Goal: Task Accomplishment & Management: Manage account settings

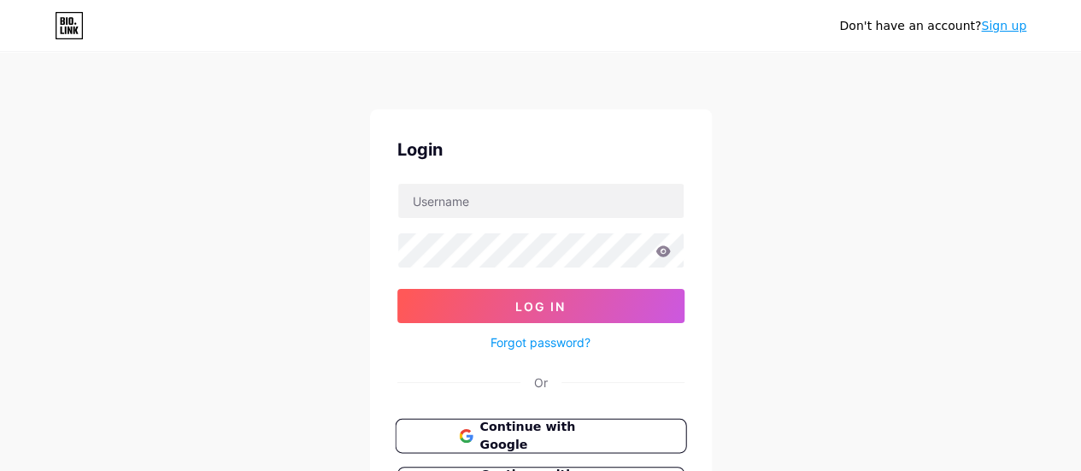
click at [590, 437] on span "Continue with Google" at bounding box center [550, 436] width 143 height 37
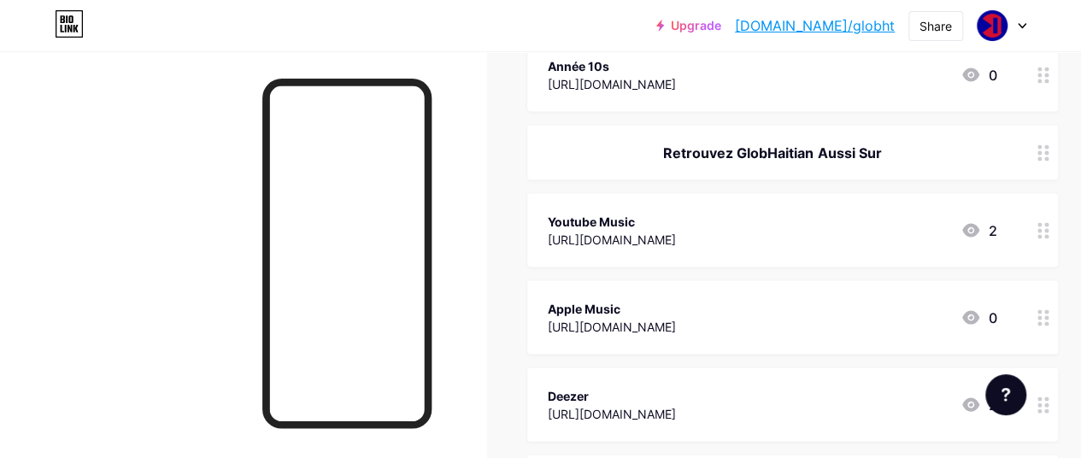
scroll to position [1592, 0]
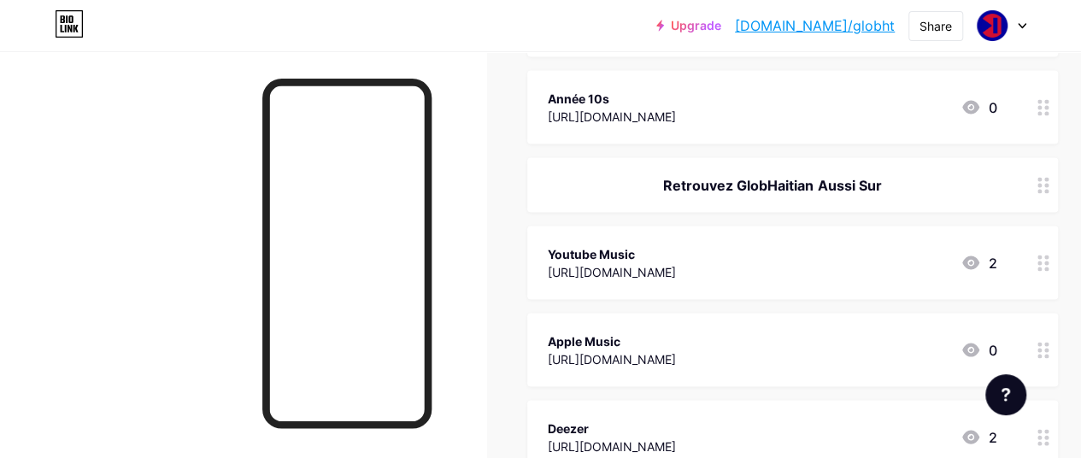
click at [1024, 26] on icon at bounding box center [1022, 26] width 9 height 6
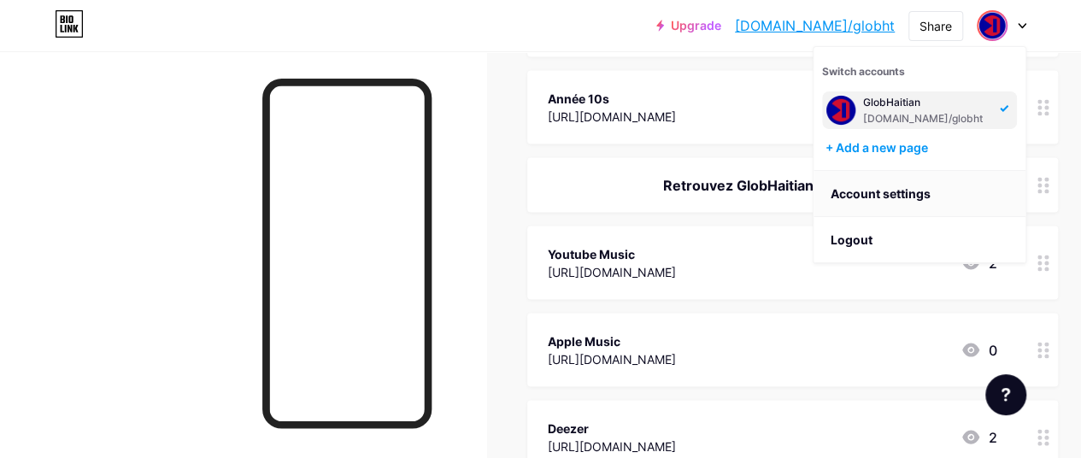
click at [860, 193] on link "Account settings" at bounding box center [920, 194] width 212 height 46
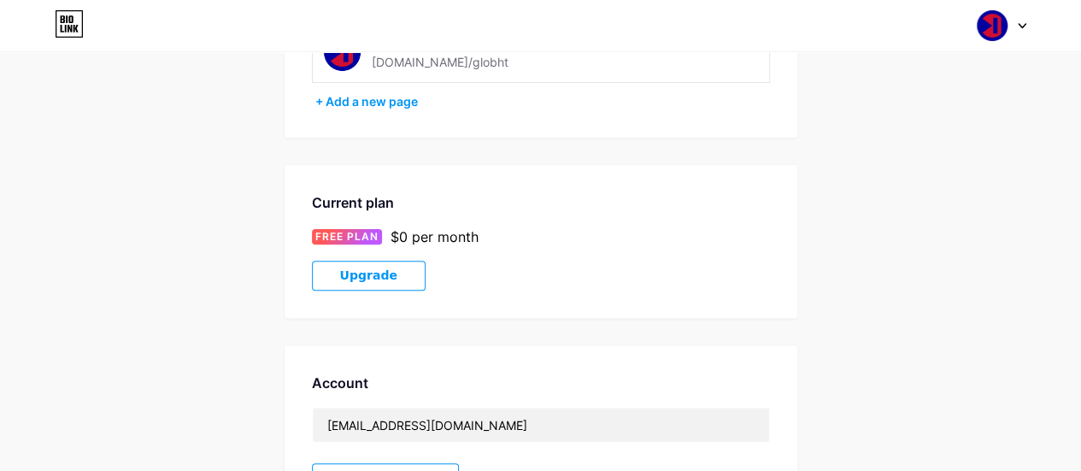
scroll to position [163, 0]
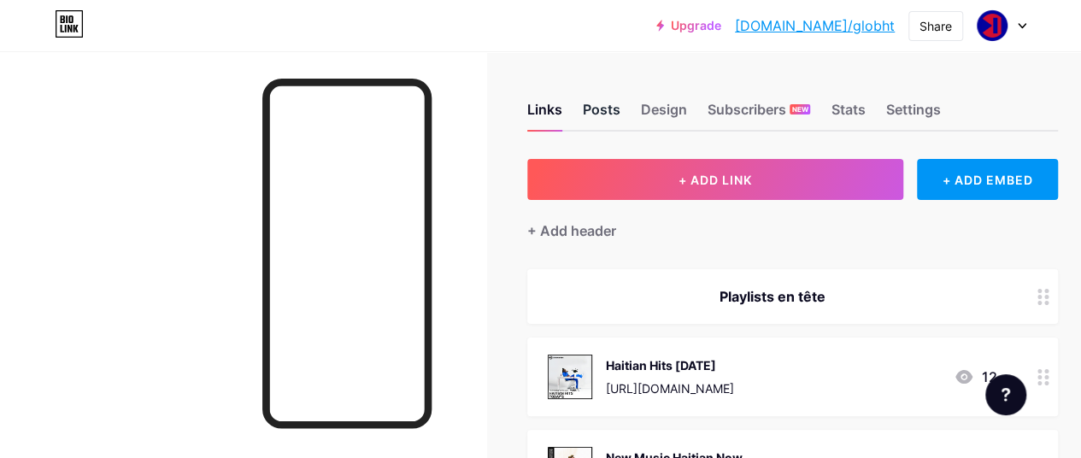
click at [603, 115] on div "Posts" at bounding box center [602, 114] width 38 height 31
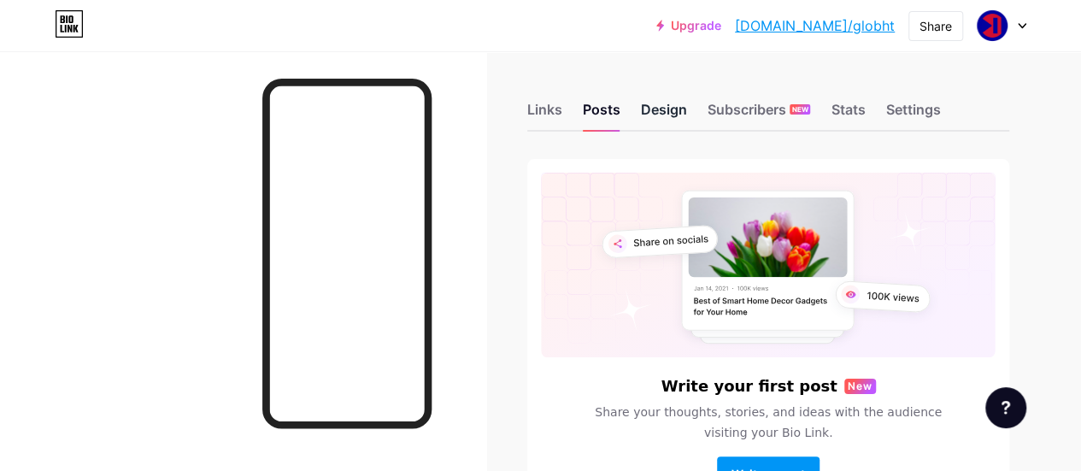
click at [666, 111] on div "Design" at bounding box center [664, 114] width 46 height 31
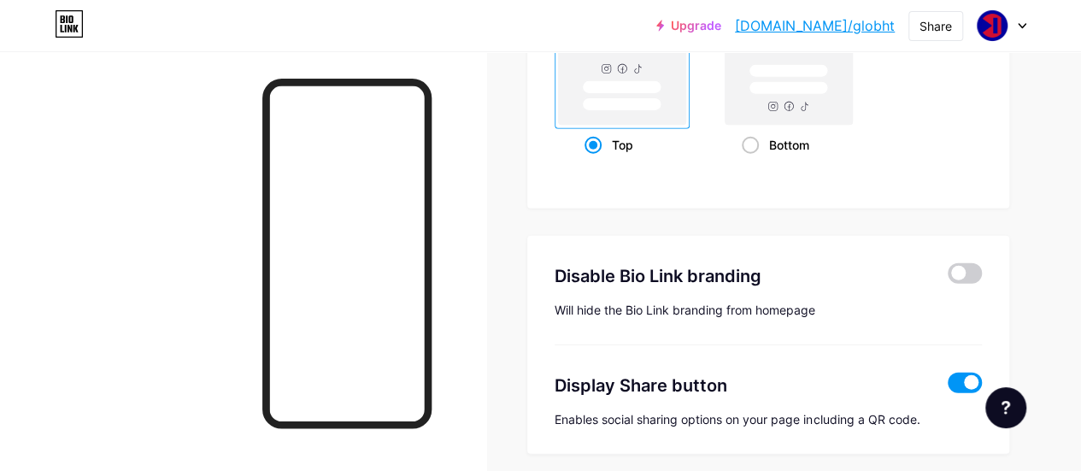
scroll to position [2388, 0]
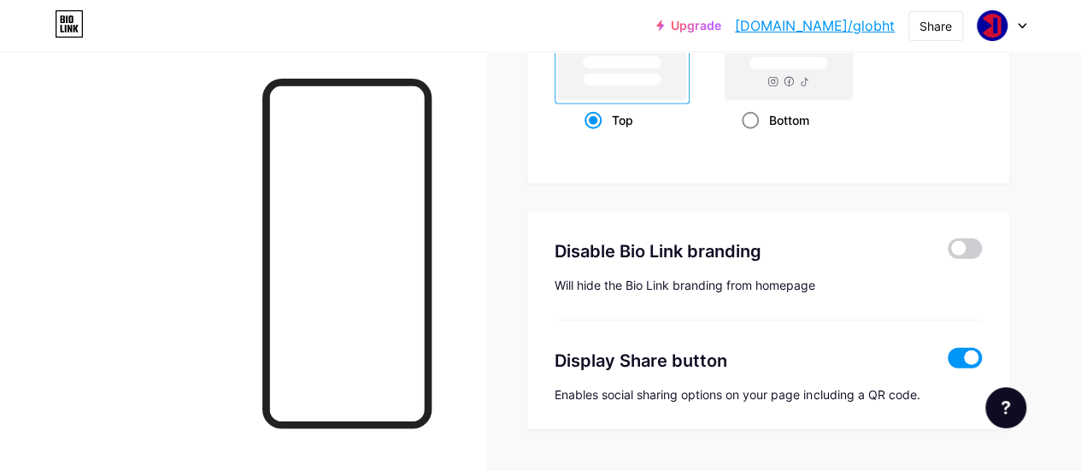
click at [750, 122] on span at bounding box center [750, 120] width 17 height 17
click at [750, 136] on input "Bottom" at bounding box center [747, 141] width 11 height 11
radio input "true"
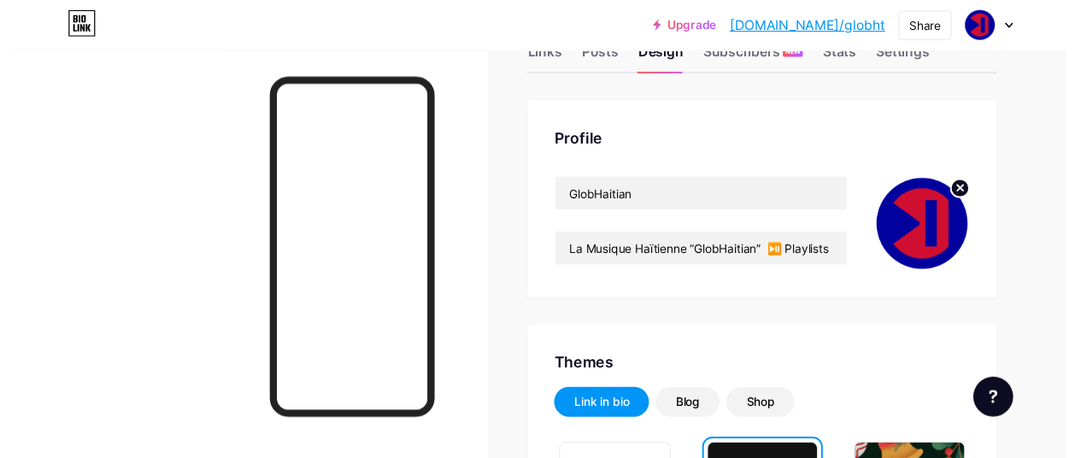
scroll to position [0, 0]
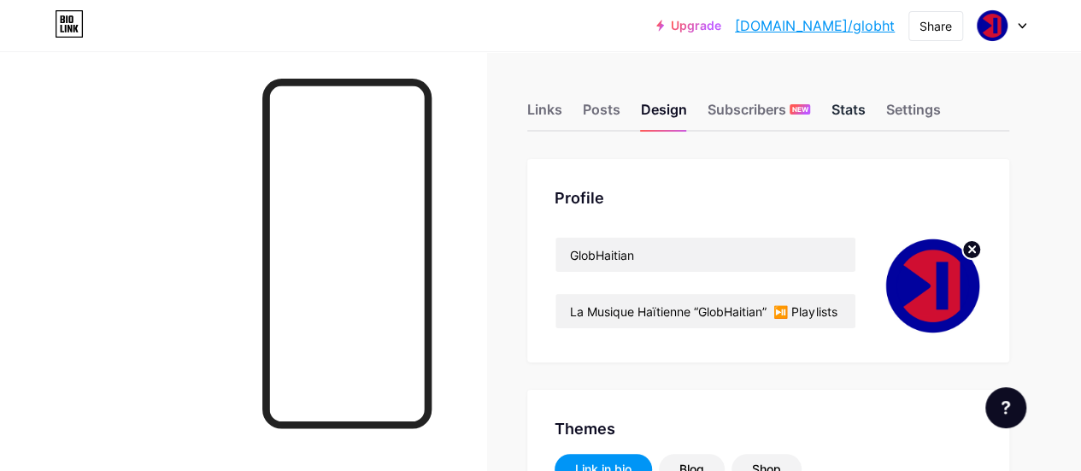
click at [848, 102] on div "Stats" at bounding box center [848, 114] width 34 height 31
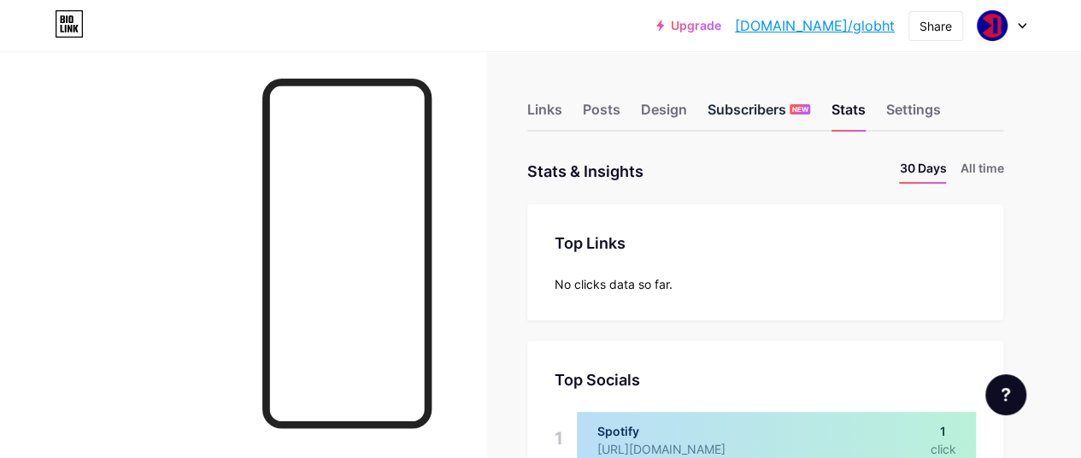
click at [783, 126] on div "Subscribers NEW" at bounding box center [759, 114] width 103 height 31
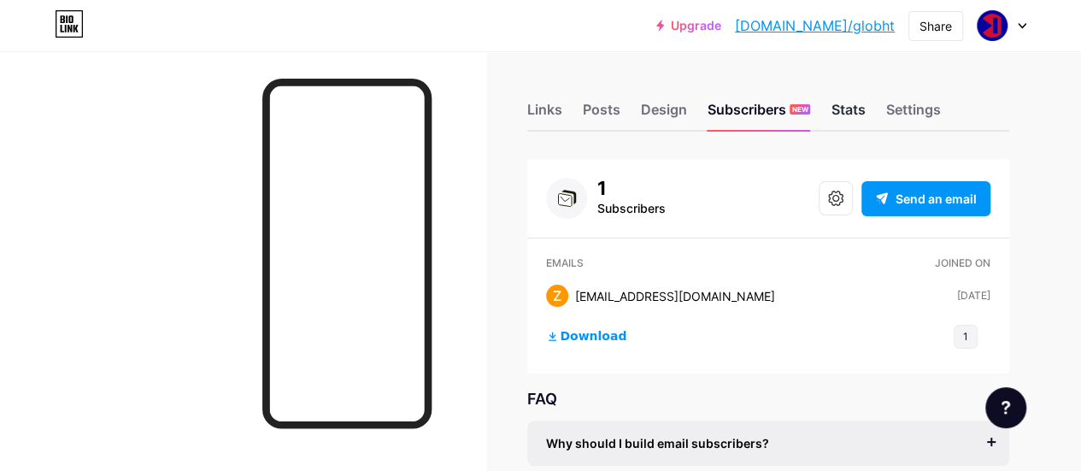
click at [864, 116] on div "Stats" at bounding box center [848, 114] width 34 height 31
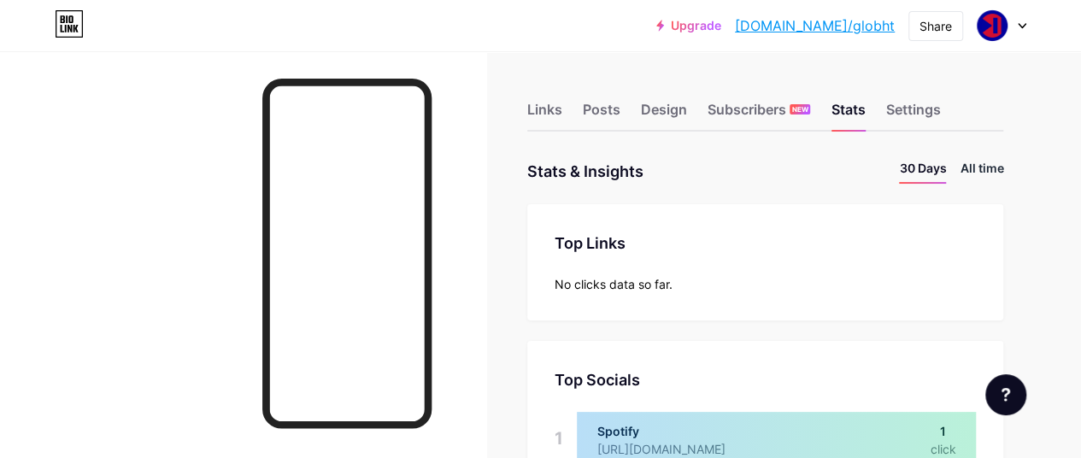
click at [984, 161] on li "All time" at bounding box center [982, 171] width 44 height 25
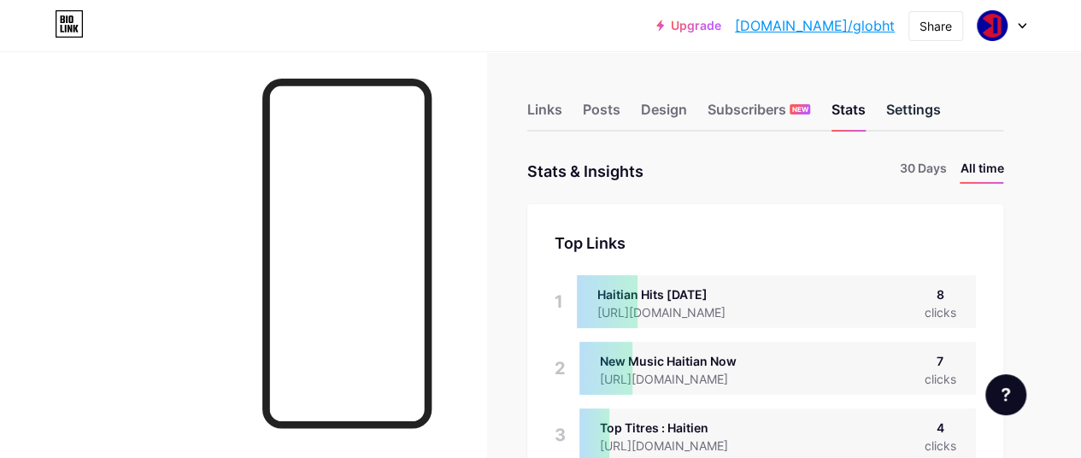
click at [919, 119] on div "Settings" at bounding box center [912, 114] width 55 height 31
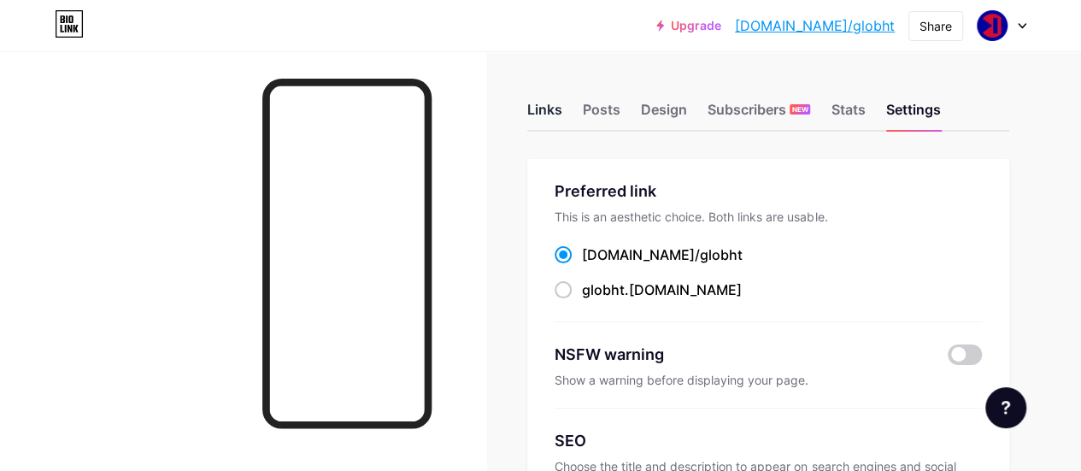
click at [554, 114] on div "Links" at bounding box center [544, 114] width 35 height 31
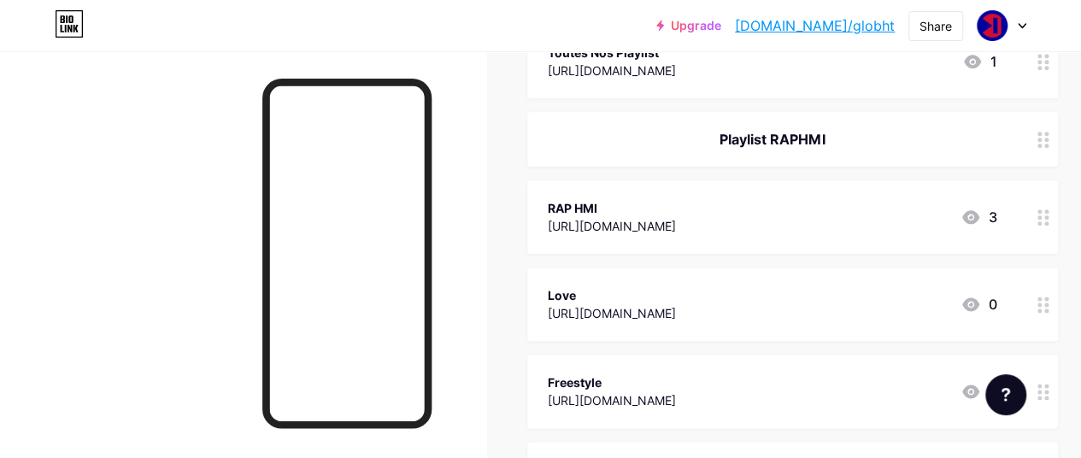
scroll to position [961, 0]
drag, startPoint x: 908, startPoint y: 134, endPoint x: 1057, endPoint y: 144, distance: 149.1
click at [1057, 144] on div at bounding box center [1043, 137] width 29 height 55
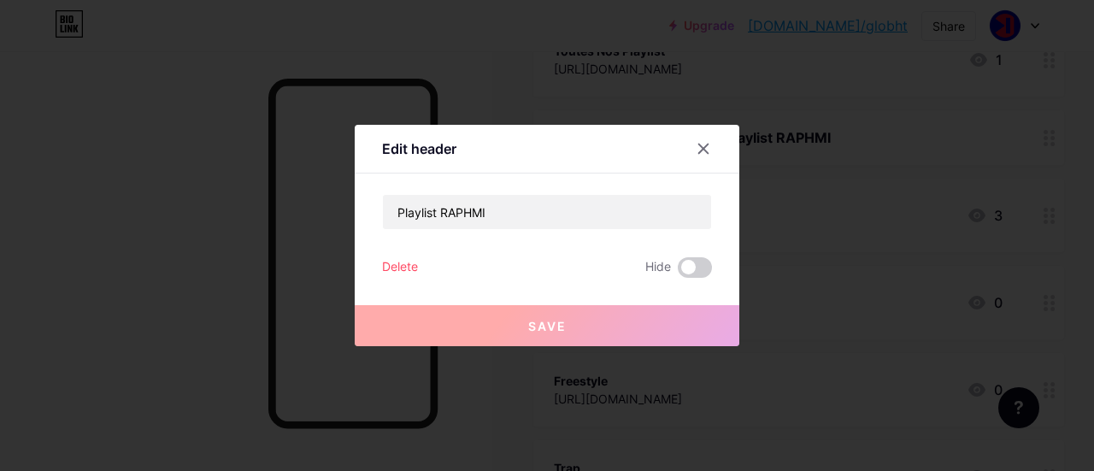
click at [391, 269] on div "Delete" at bounding box center [400, 267] width 36 height 21
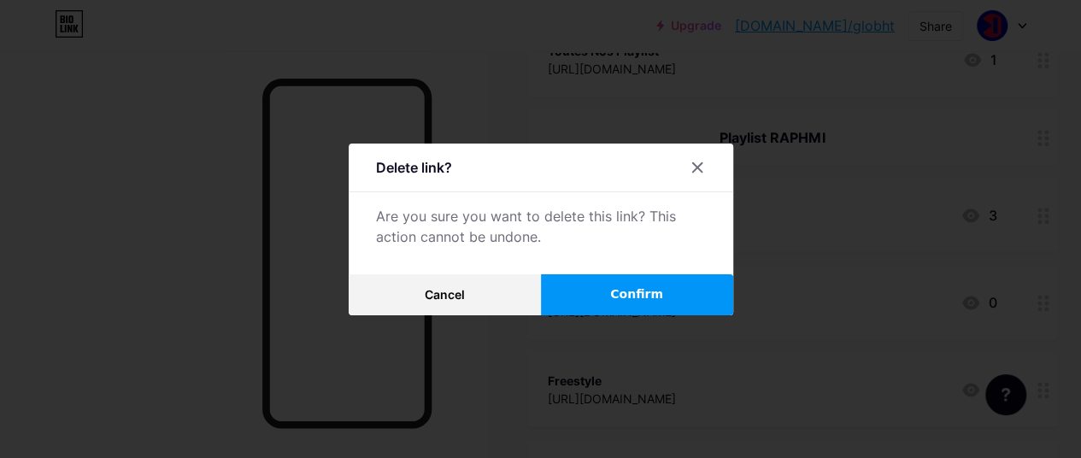
click at [622, 291] on span "Confirm" at bounding box center [636, 294] width 53 height 18
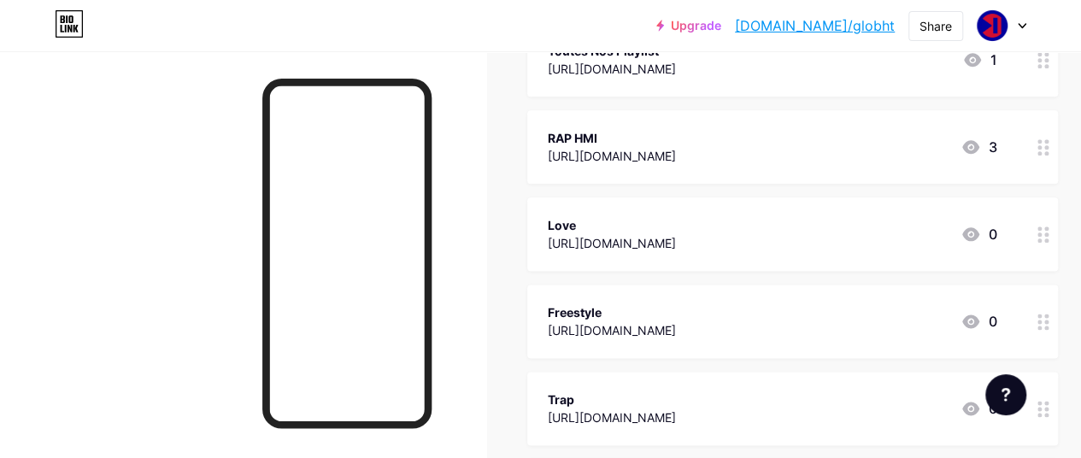
click at [561, 161] on div "[URL][DOMAIN_NAME]" at bounding box center [612, 156] width 128 height 18
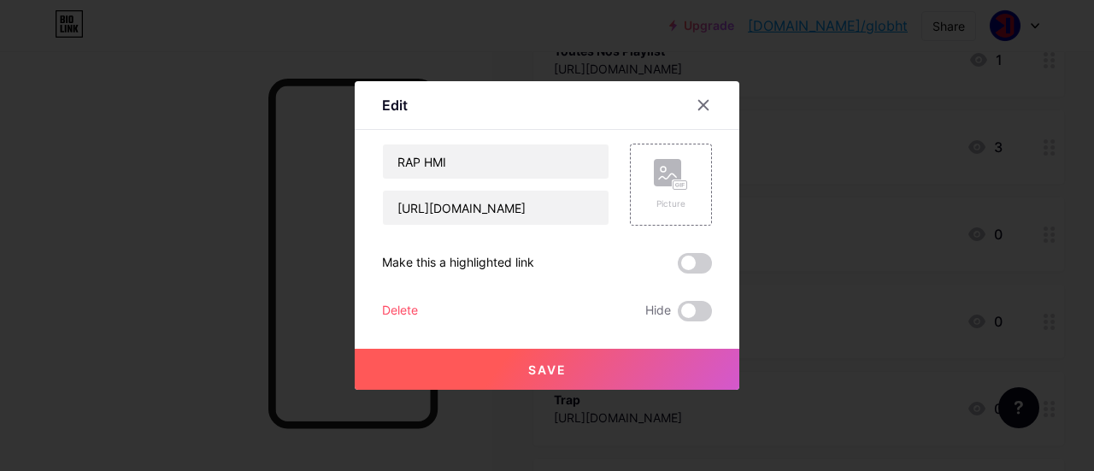
click at [389, 300] on div "RAP HMI [URL][DOMAIN_NAME] Picture Make this a highlighted link Delete Hide Save" at bounding box center [547, 233] width 330 height 178
click at [402, 312] on div "Delete" at bounding box center [400, 311] width 36 height 21
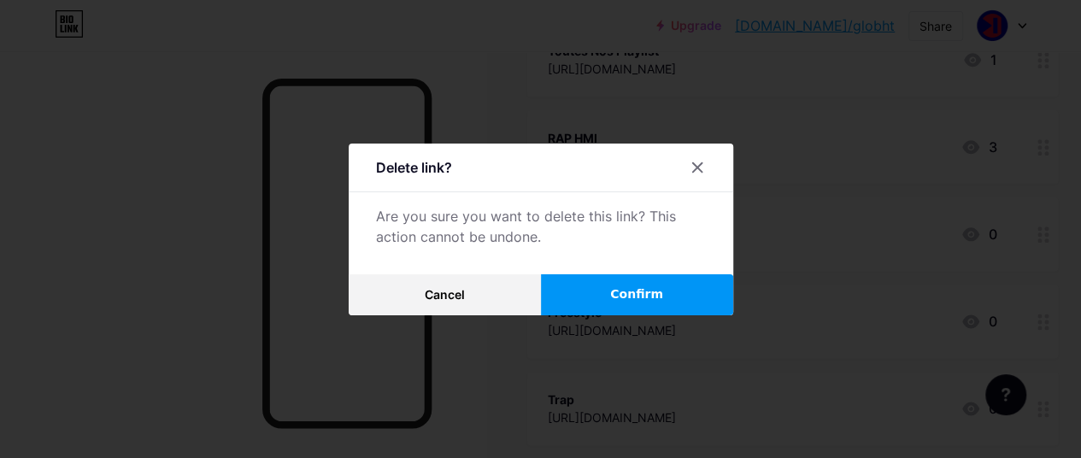
click at [571, 303] on button "Confirm" at bounding box center [637, 294] width 192 height 41
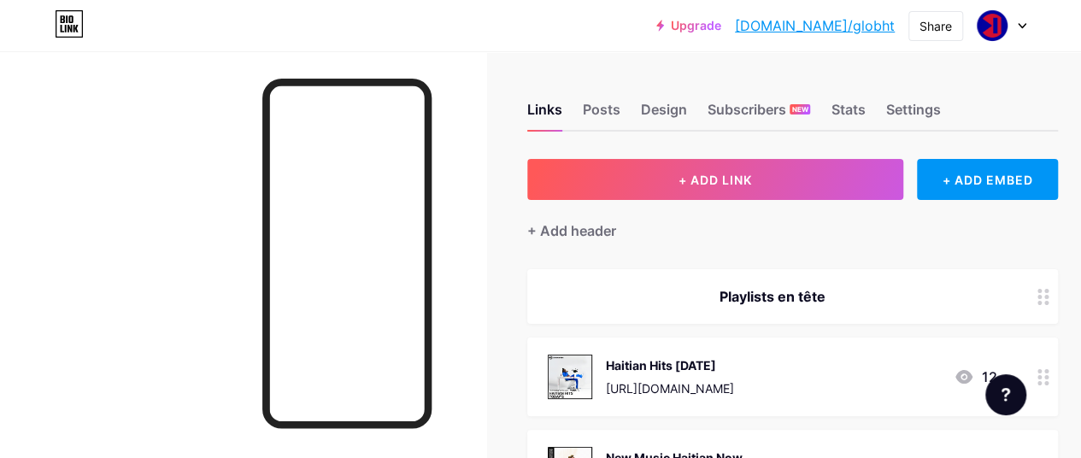
scroll to position [0, 0]
click at [581, 368] on img at bounding box center [570, 377] width 44 height 44
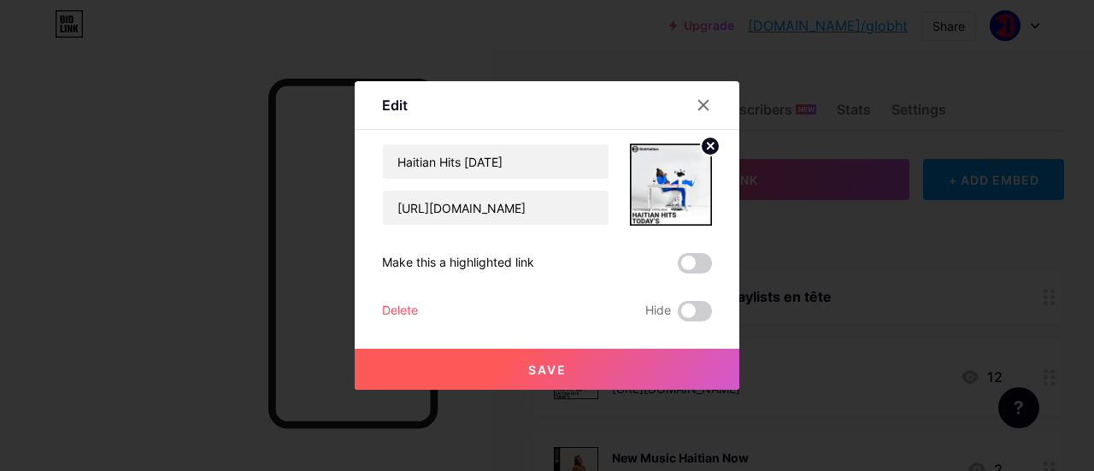
click at [701, 146] on circle at bounding box center [710, 146] width 19 height 19
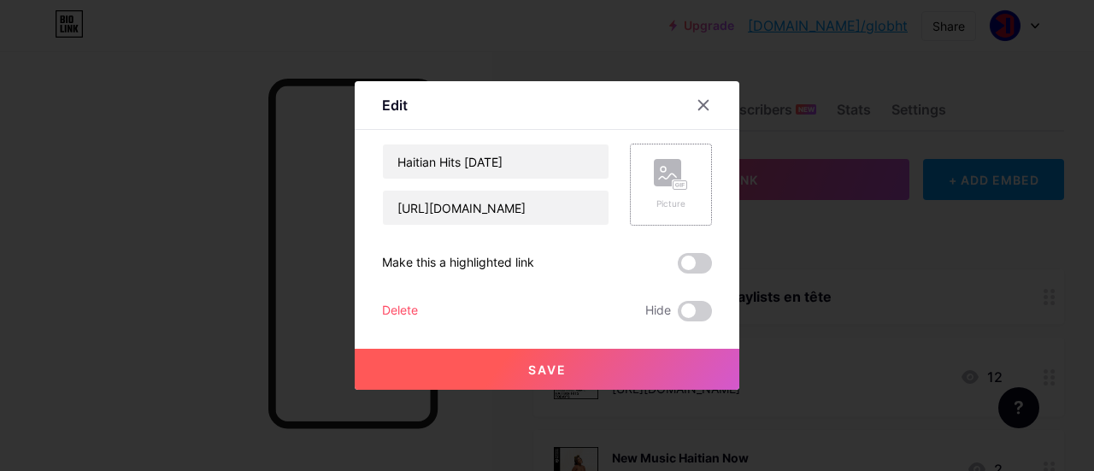
click at [618, 367] on button "Save" at bounding box center [547, 369] width 385 height 41
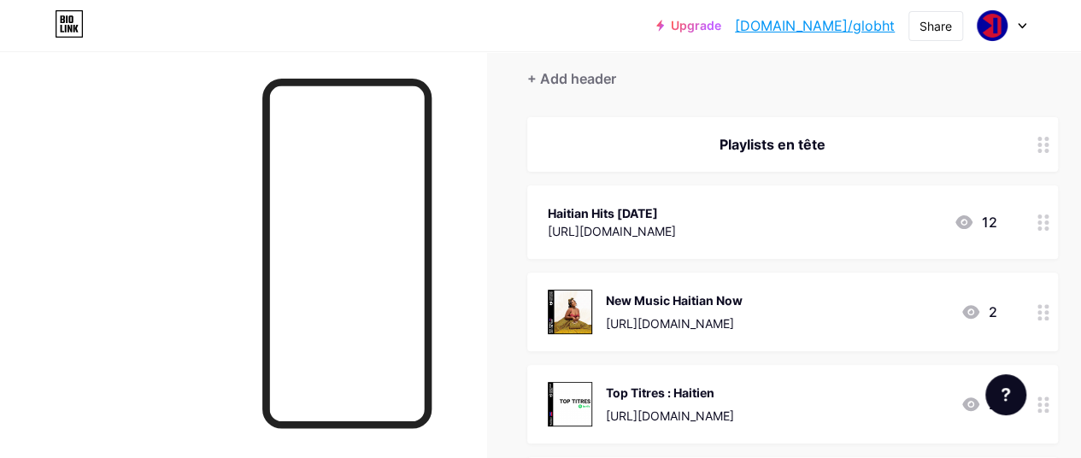
scroll to position [153, 0]
click at [576, 304] on img at bounding box center [570, 311] width 44 height 44
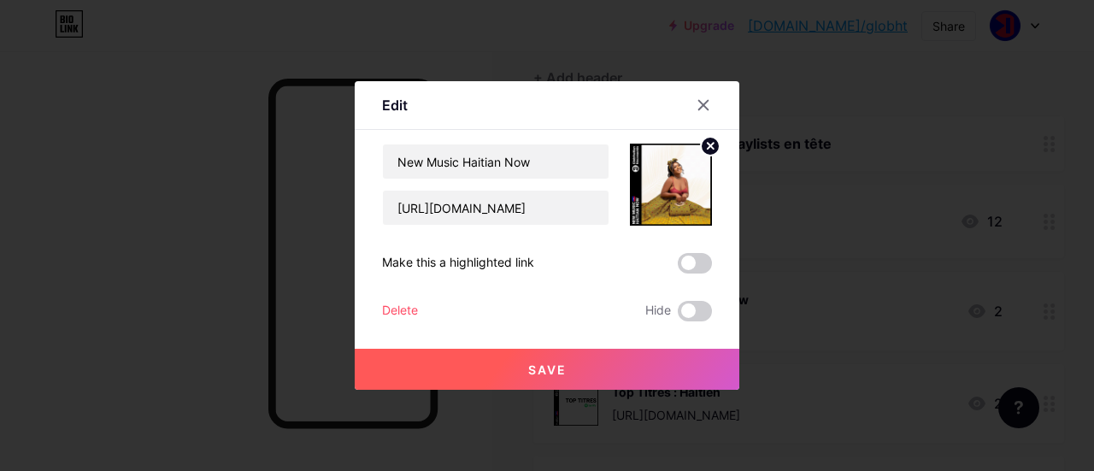
click at [708, 144] on icon at bounding box center [711, 146] width 6 height 6
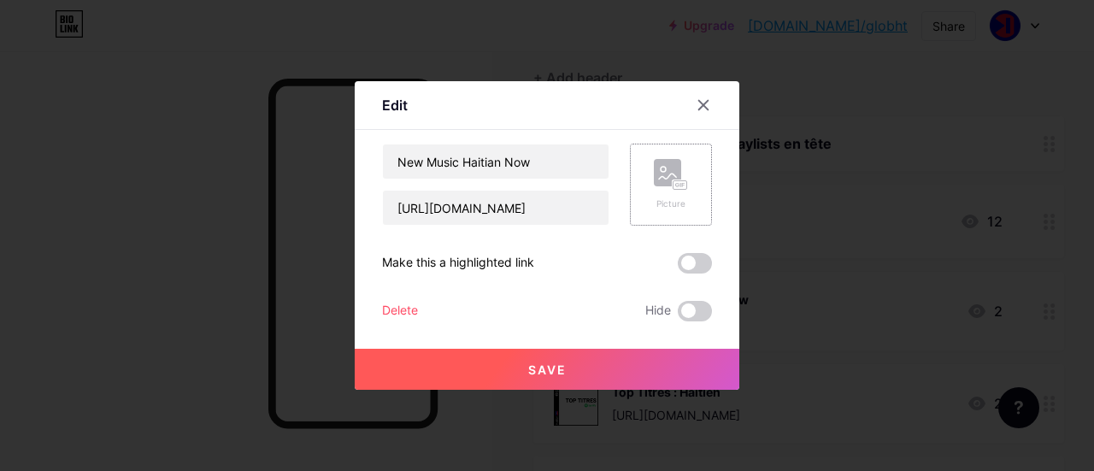
click at [579, 356] on button "Save" at bounding box center [547, 369] width 385 height 41
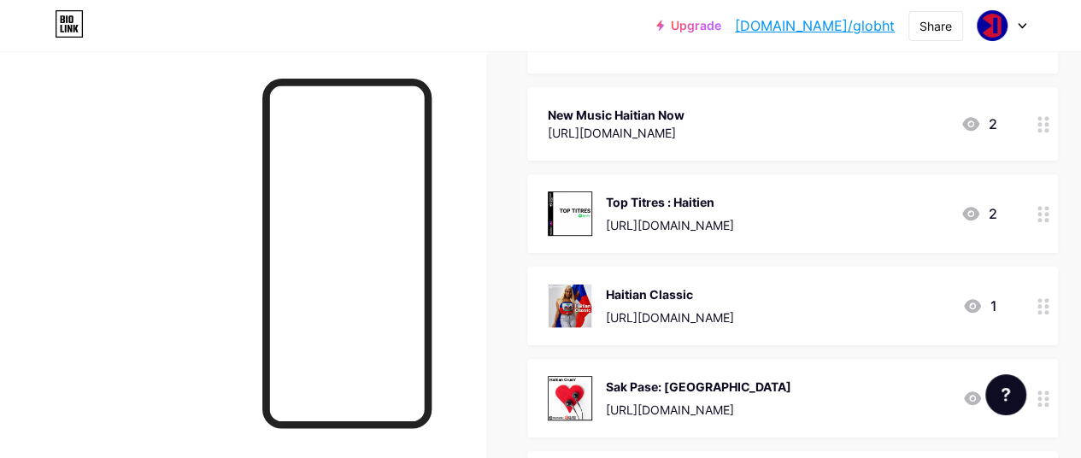
scroll to position [338, 0]
click at [569, 310] on img at bounding box center [570, 305] width 44 height 44
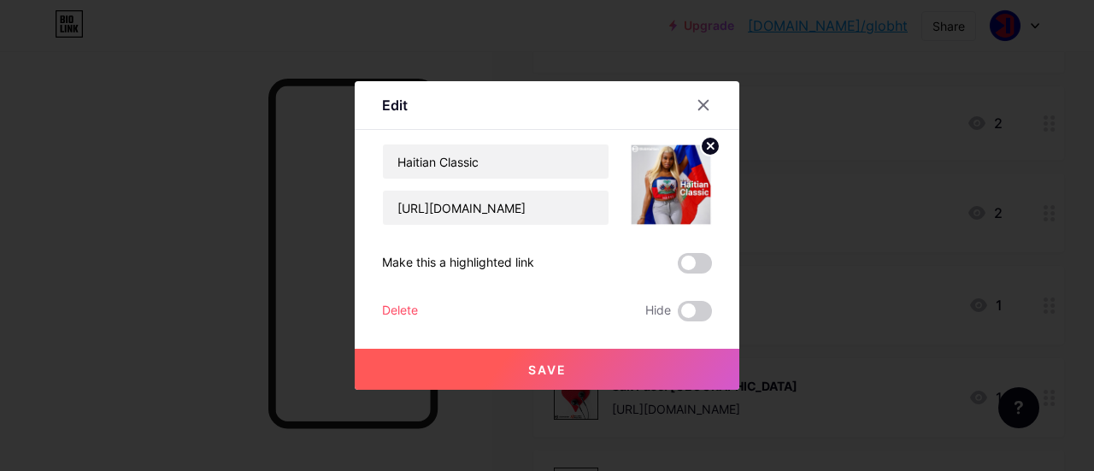
click at [403, 310] on div "Delete" at bounding box center [400, 311] width 36 height 21
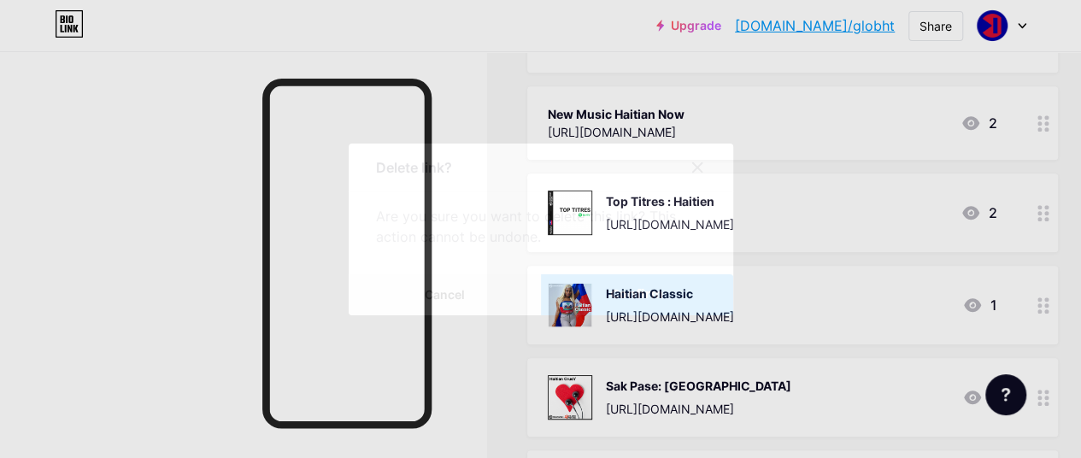
click at [606, 306] on button "Confirm" at bounding box center [637, 294] width 192 height 41
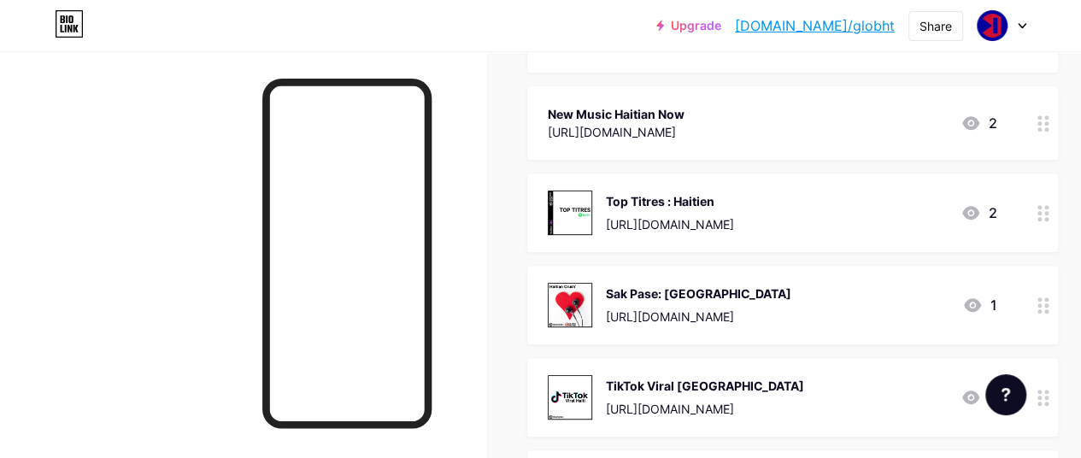
click at [576, 301] on img at bounding box center [570, 305] width 44 height 44
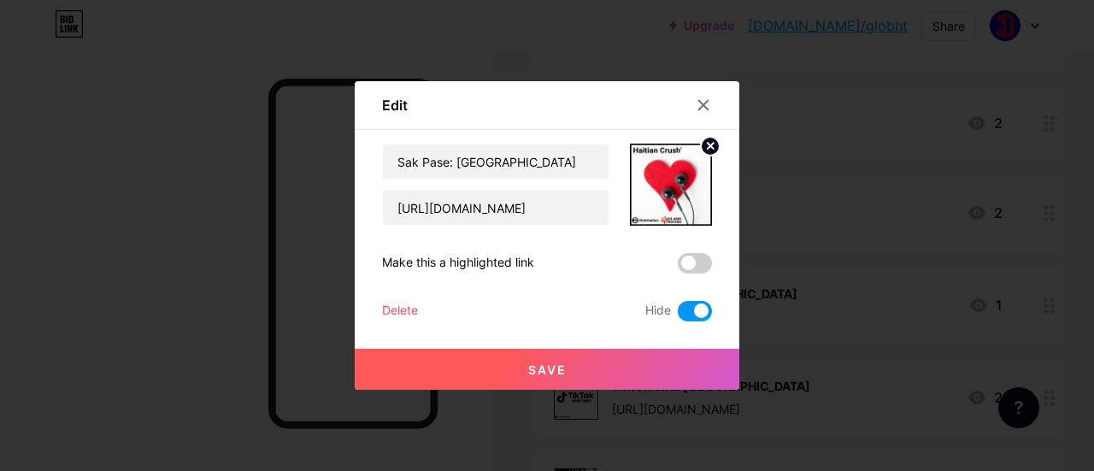
click at [405, 298] on div "Sak Pase: [GEOGRAPHIC_DATA] [URL][DOMAIN_NAME] Make this a highlighted link Del…" at bounding box center [547, 233] width 330 height 178
click at [410, 305] on div "Delete" at bounding box center [400, 311] width 36 height 21
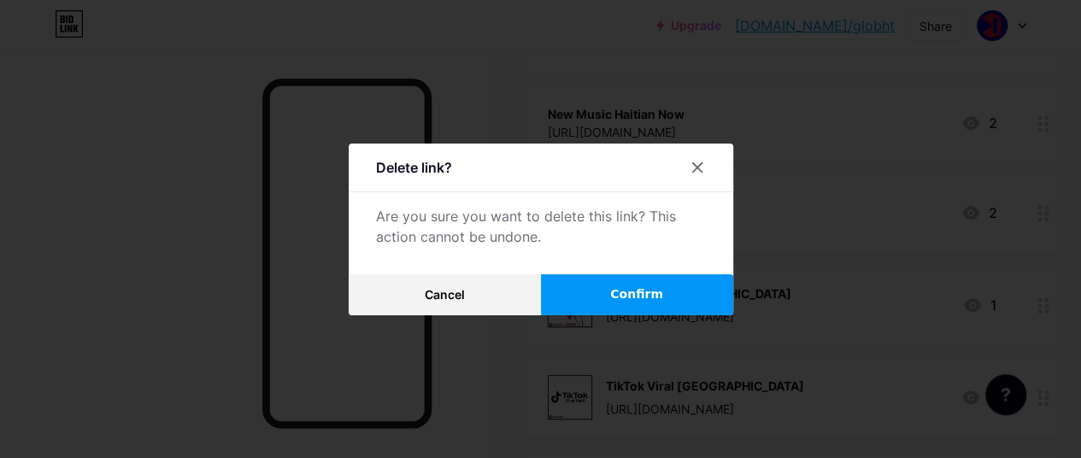
click at [594, 302] on button "Confirm" at bounding box center [637, 294] width 192 height 41
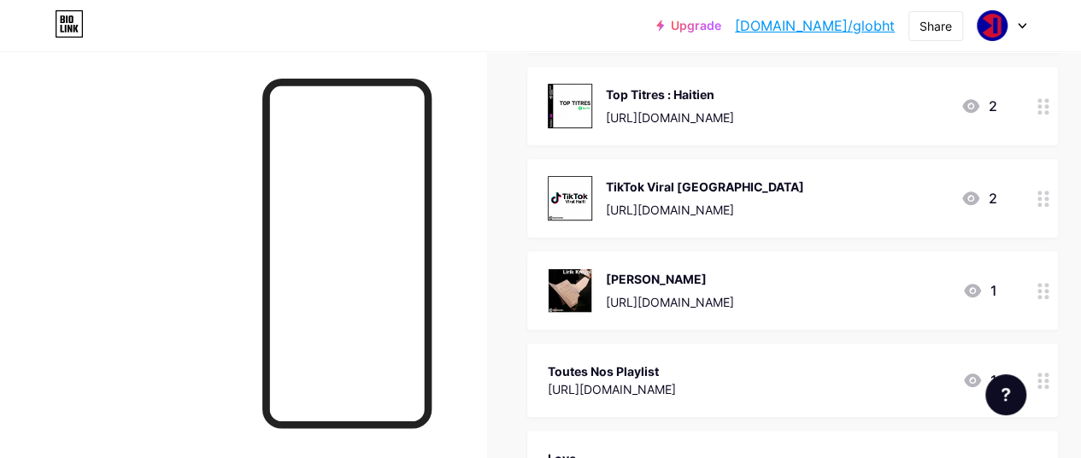
scroll to position [446, 0]
click at [578, 285] on img at bounding box center [570, 289] width 44 height 44
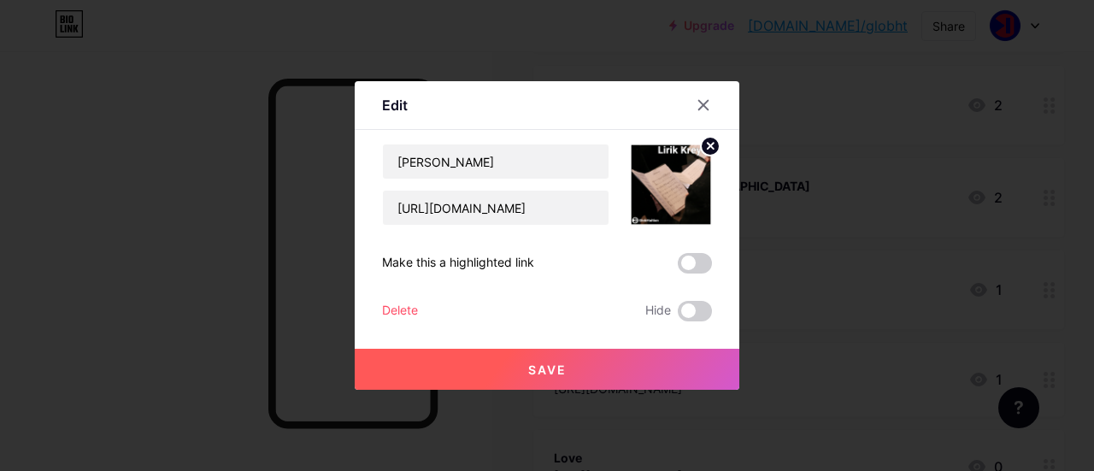
click at [402, 306] on div "Delete" at bounding box center [400, 311] width 36 height 21
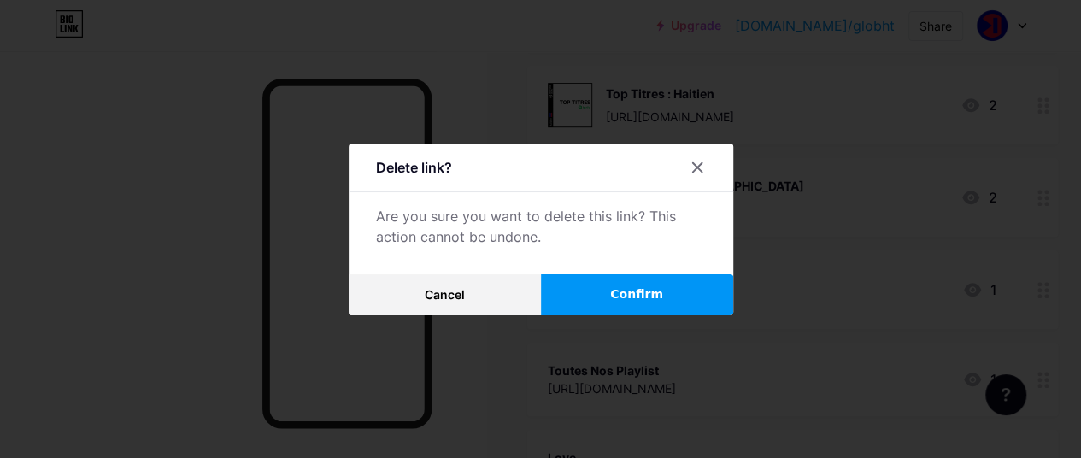
click at [609, 295] on button "Confirm" at bounding box center [637, 294] width 192 height 41
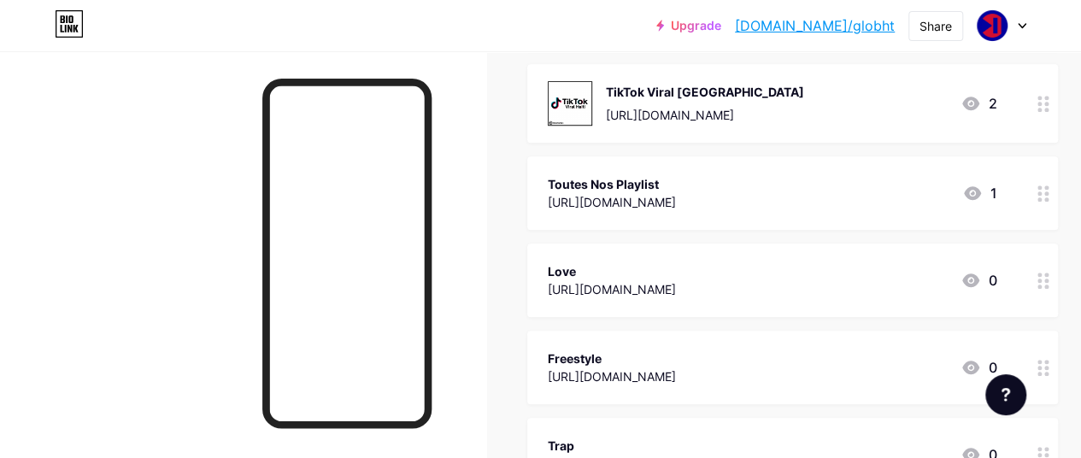
scroll to position [543, 0]
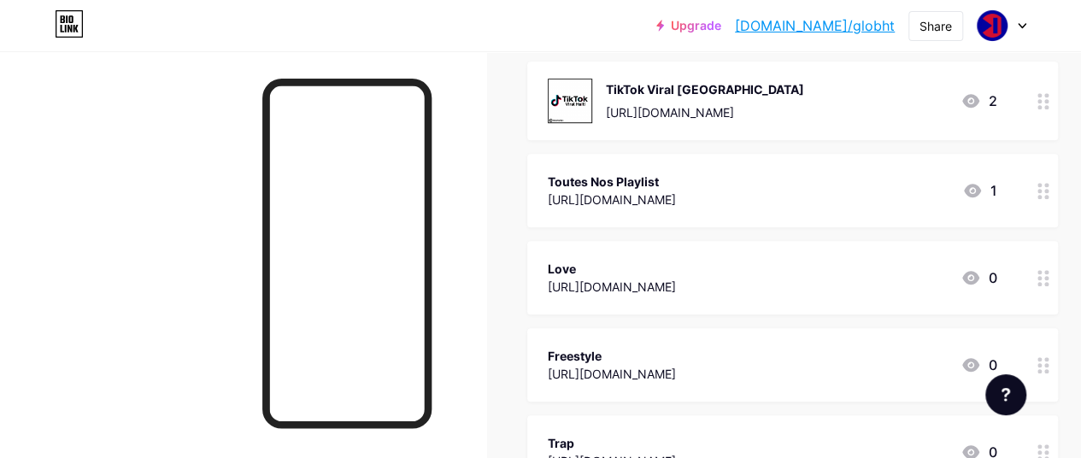
click at [634, 252] on div "Love [URL][DOMAIN_NAME] 0" at bounding box center [792, 277] width 531 height 73
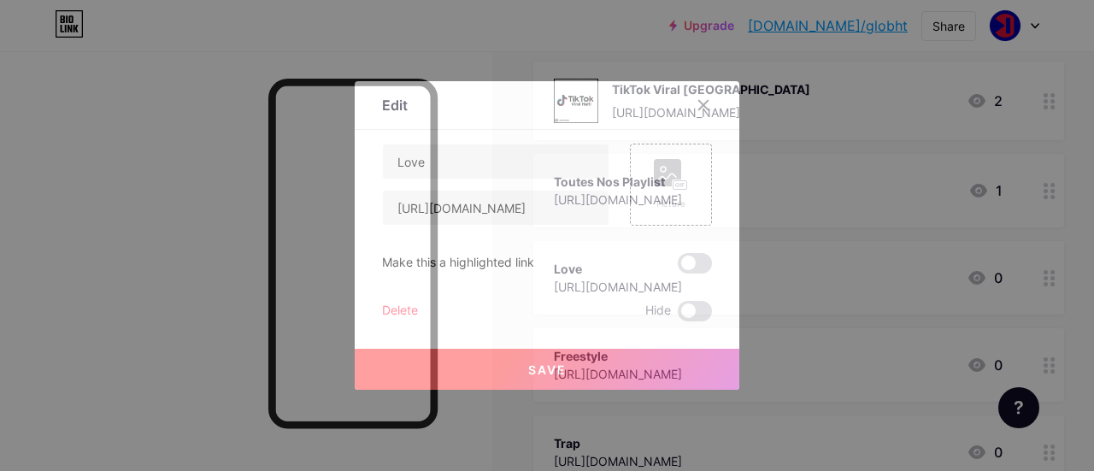
click at [405, 311] on div "Delete" at bounding box center [400, 311] width 36 height 21
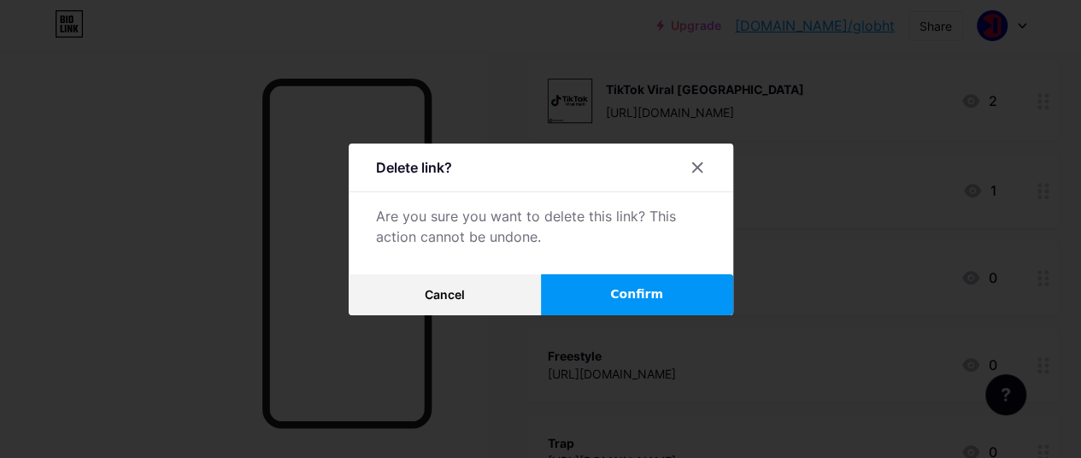
click at [629, 303] on span "Confirm" at bounding box center [636, 294] width 53 height 18
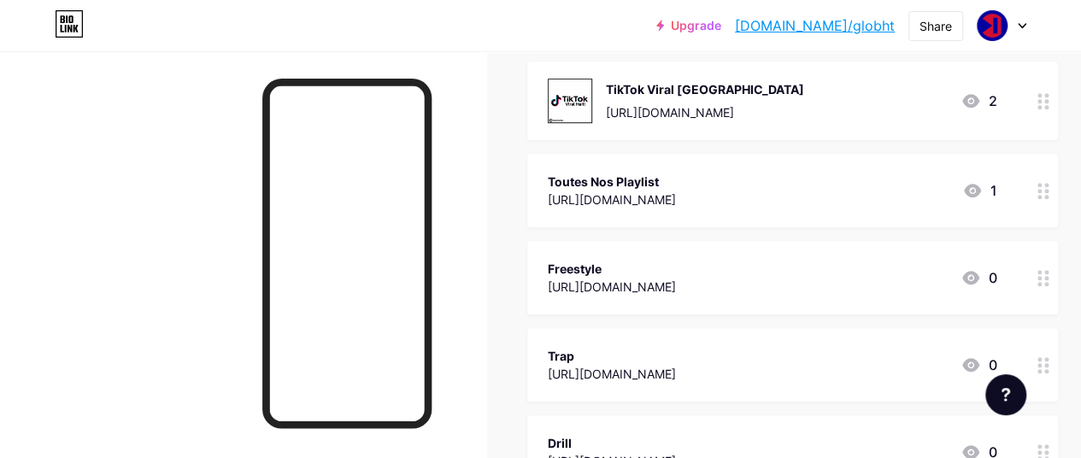
click at [667, 262] on div "Freestyle" at bounding box center [612, 269] width 128 height 18
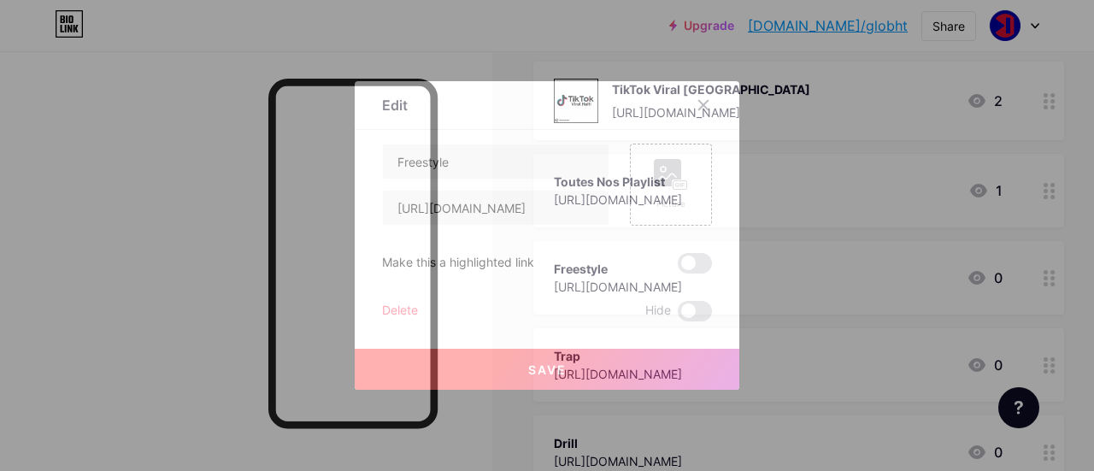
click at [407, 309] on div "Delete" at bounding box center [400, 311] width 36 height 21
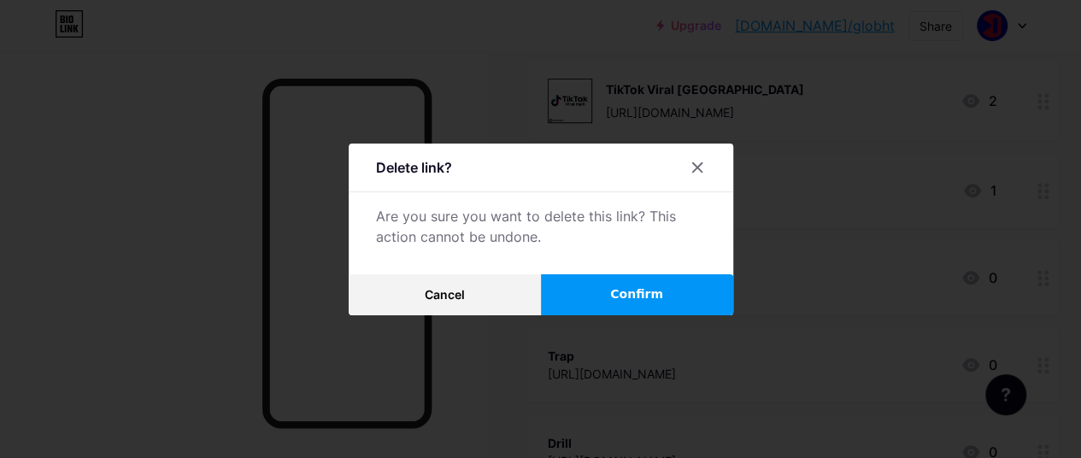
click at [565, 300] on button "Confirm" at bounding box center [637, 294] width 192 height 41
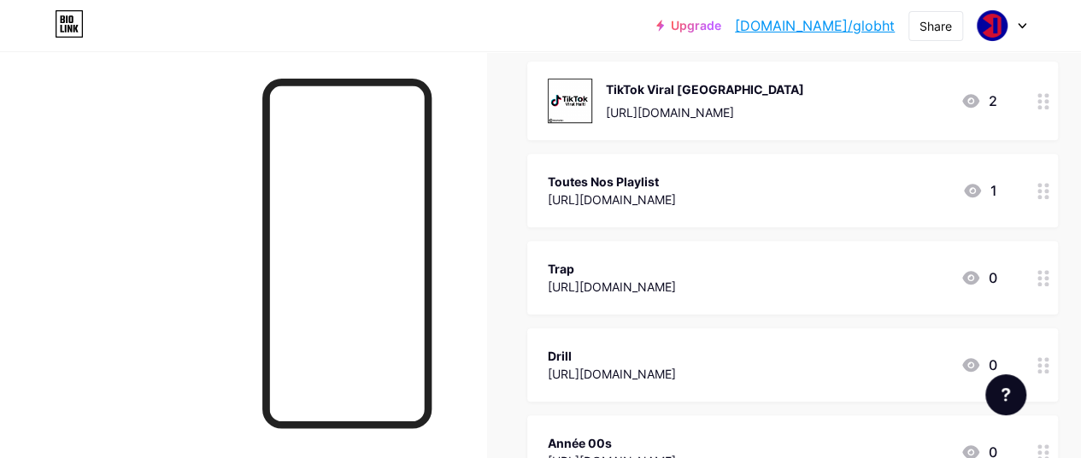
click at [557, 273] on div "Trap" at bounding box center [612, 269] width 128 height 18
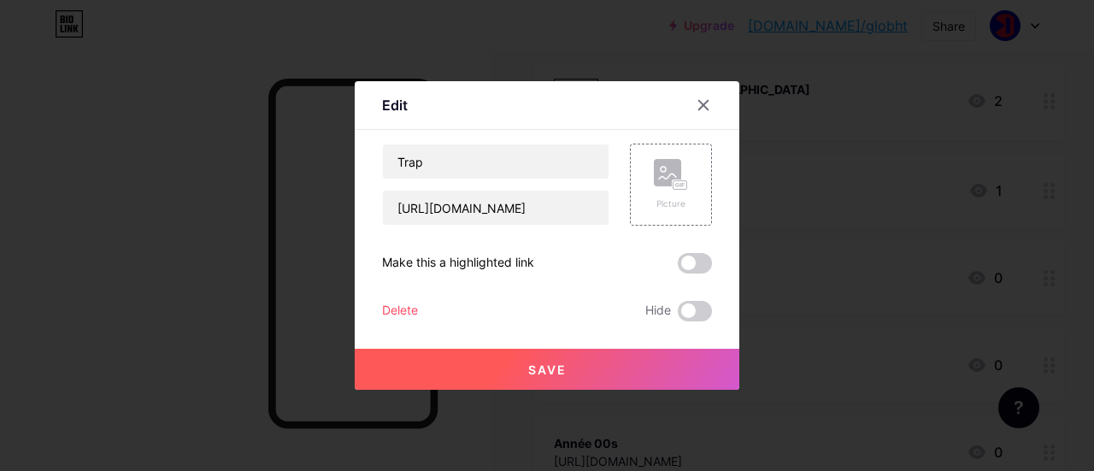
click at [382, 309] on div "Delete" at bounding box center [400, 311] width 36 height 21
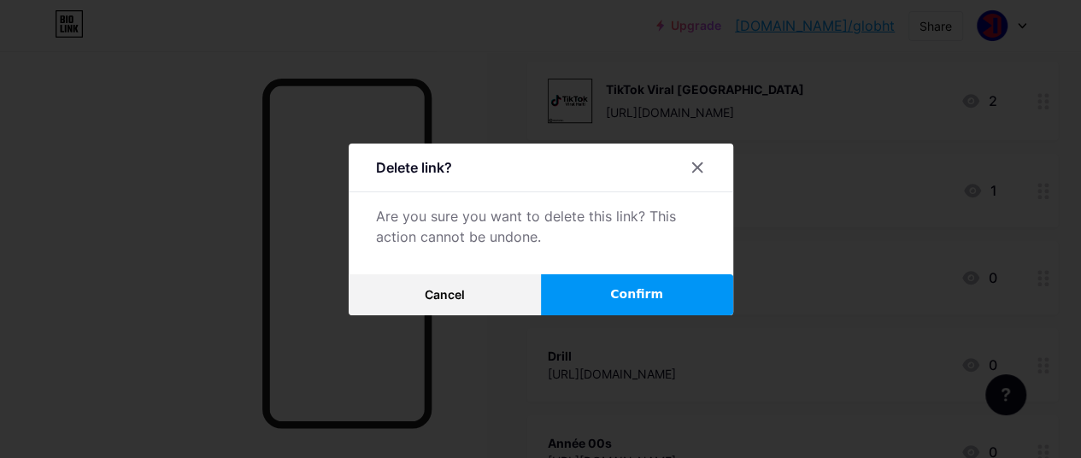
click at [691, 303] on button "Confirm" at bounding box center [637, 294] width 192 height 41
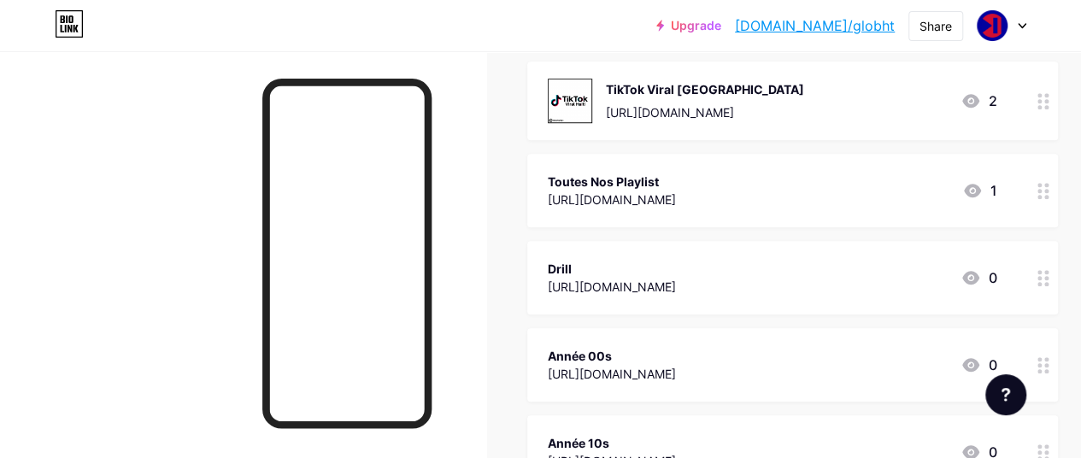
click at [585, 173] on div "Toutes Nos Playlist" at bounding box center [612, 182] width 128 height 18
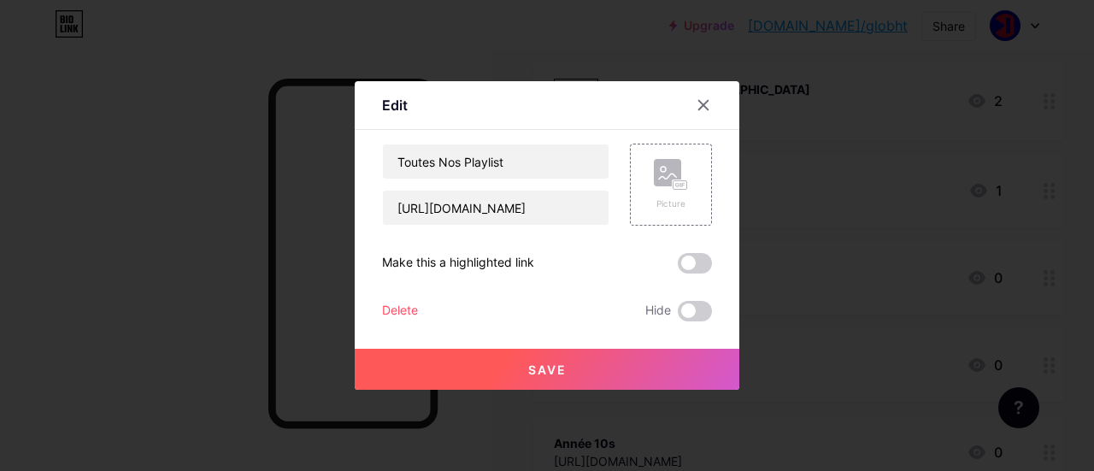
click at [385, 314] on div "Delete" at bounding box center [400, 311] width 36 height 21
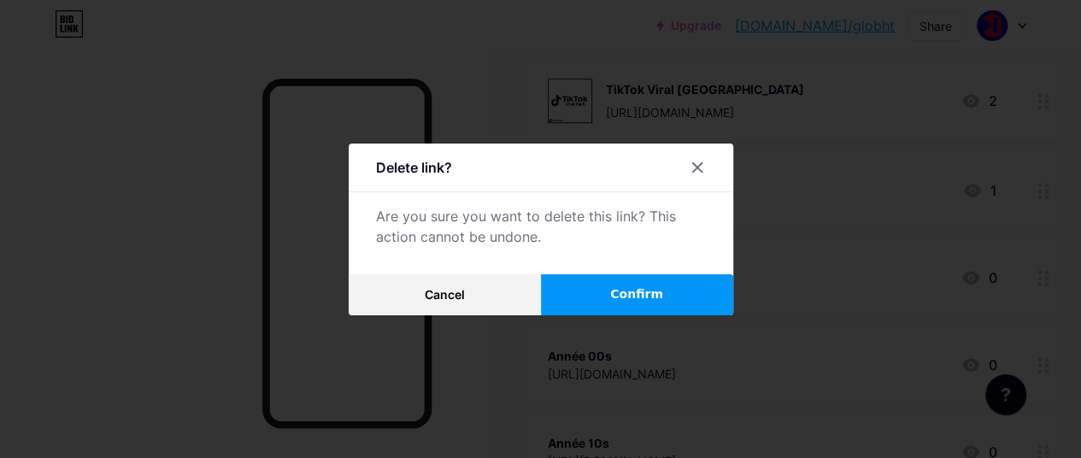
click at [558, 288] on button "Confirm" at bounding box center [637, 294] width 192 height 41
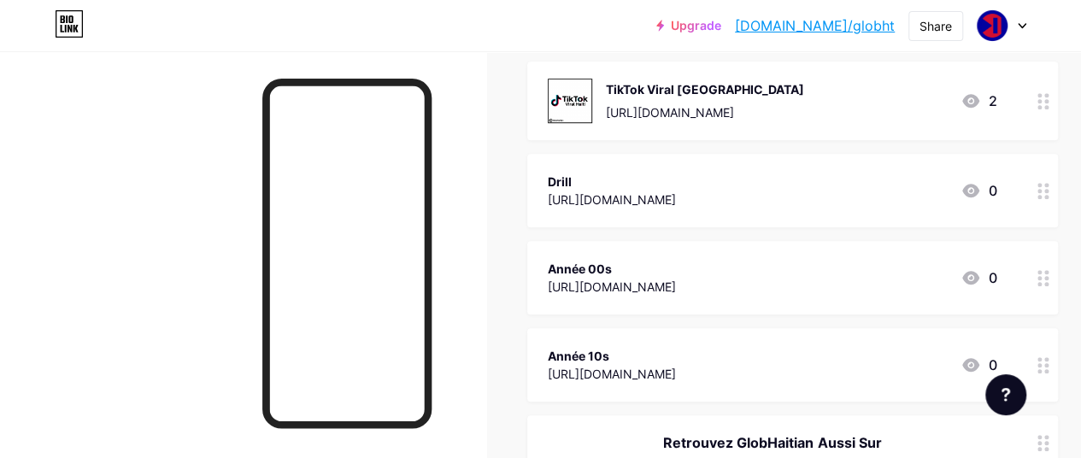
click at [606, 278] on div "[URL][DOMAIN_NAME]" at bounding box center [612, 287] width 128 height 18
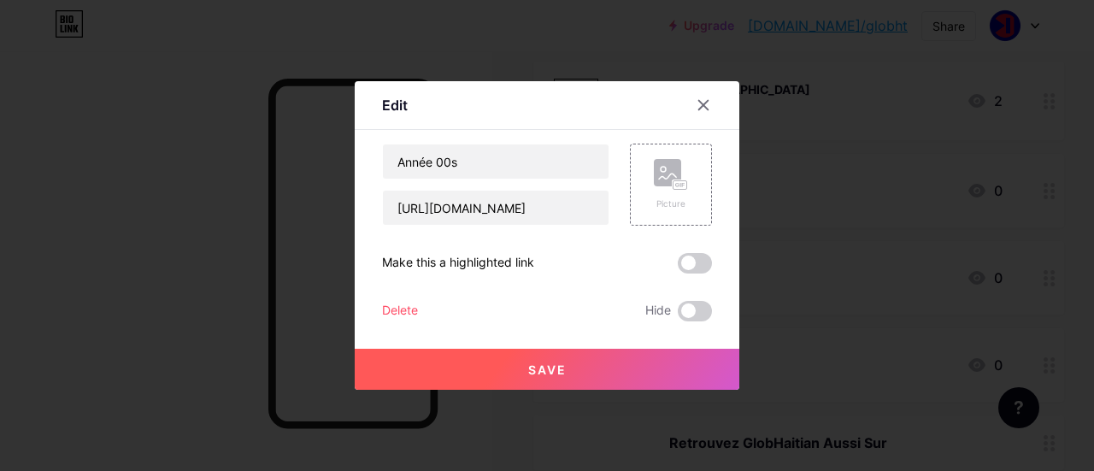
click at [374, 317] on div "Edit Content YouTube Play YouTube video without leaving your page. ADD Vimeo Pl…" at bounding box center [547, 235] width 385 height 309
click at [388, 309] on div "Delete" at bounding box center [400, 311] width 36 height 21
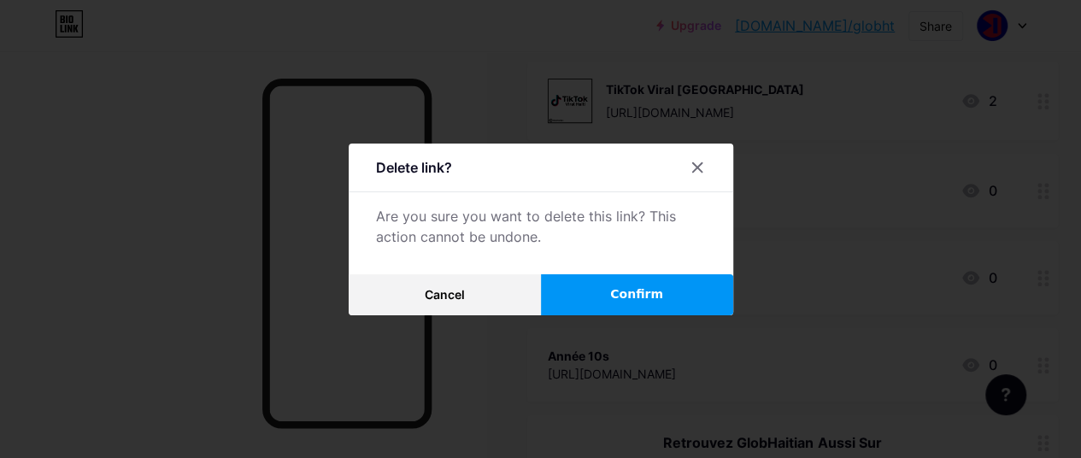
click at [572, 295] on button "Confirm" at bounding box center [637, 294] width 192 height 41
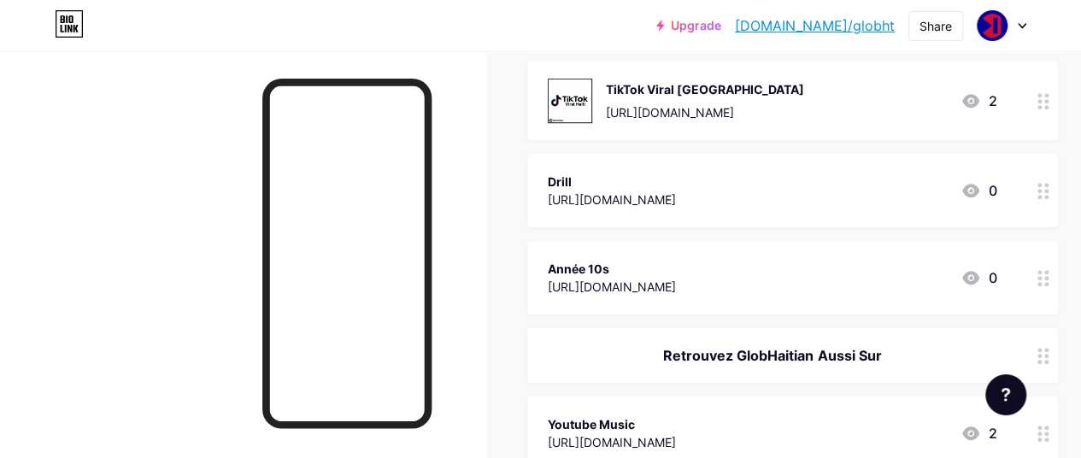
click at [585, 278] on div "[URL][DOMAIN_NAME]" at bounding box center [612, 287] width 128 height 18
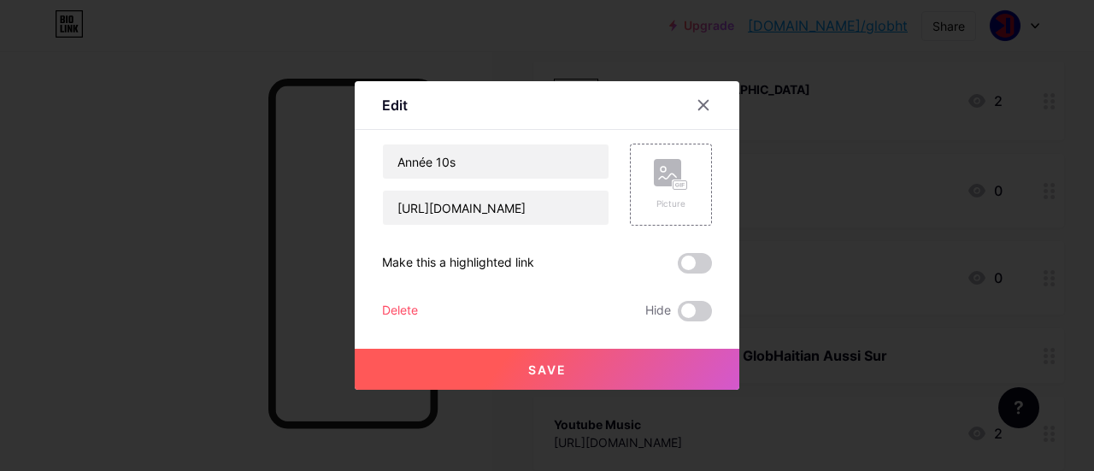
click at [398, 313] on div "Delete" at bounding box center [400, 311] width 36 height 21
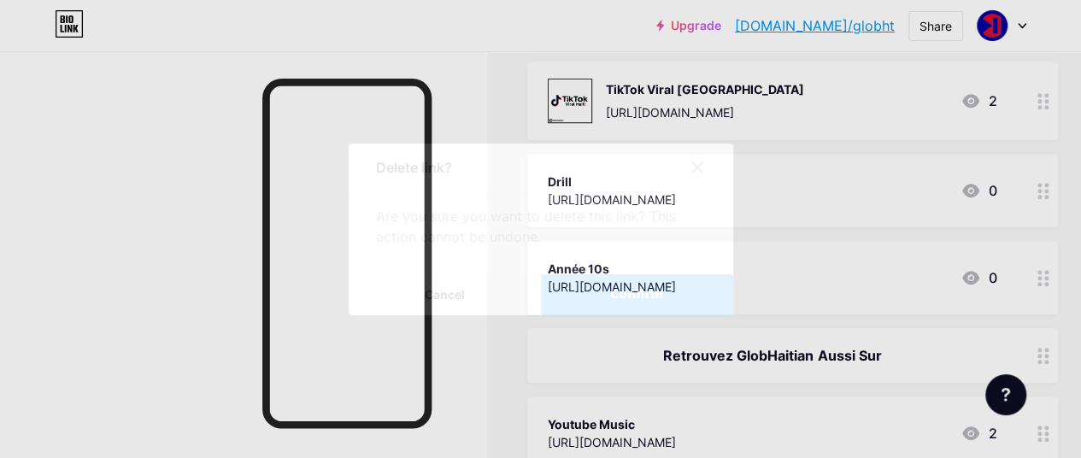
click at [590, 296] on button "Confirm" at bounding box center [637, 294] width 192 height 41
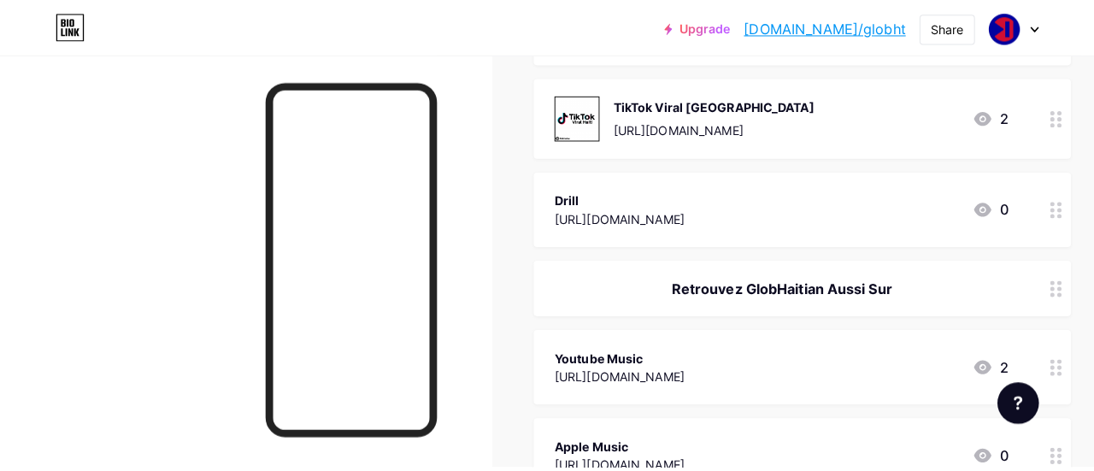
scroll to position [525, 0]
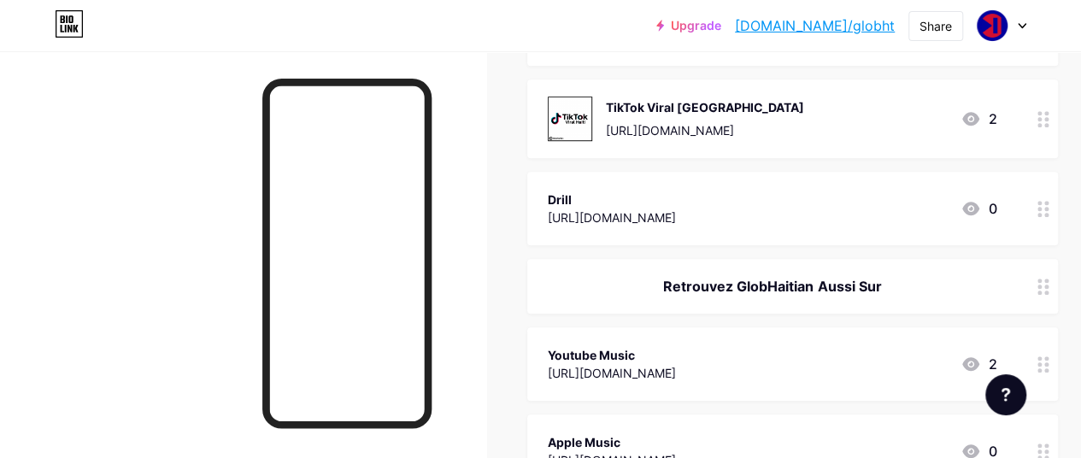
click at [623, 209] on div "[URL][DOMAIN_NAME]" at bounding box center [612, 218] width 128 height 18
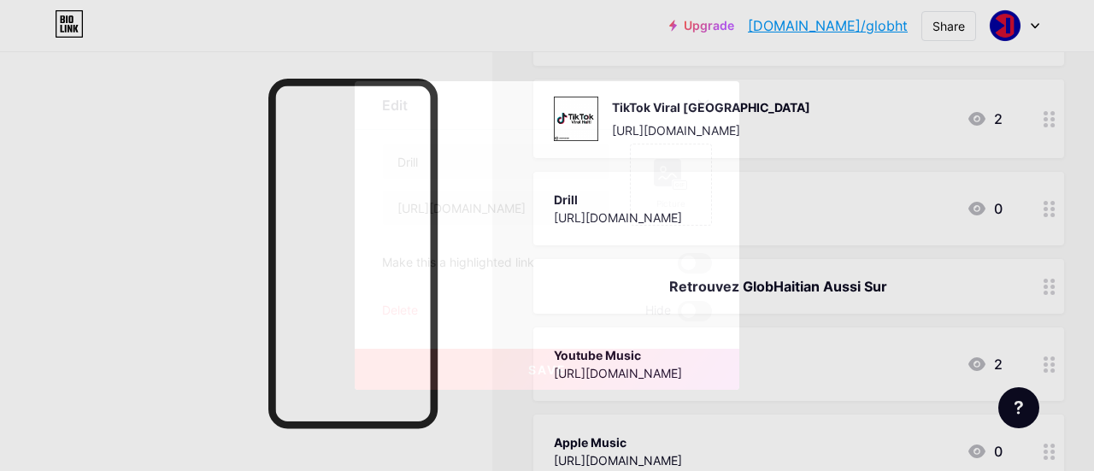
click at [393, 310] on div "Delete" at bounding box center [400, 311] width 36 height 21
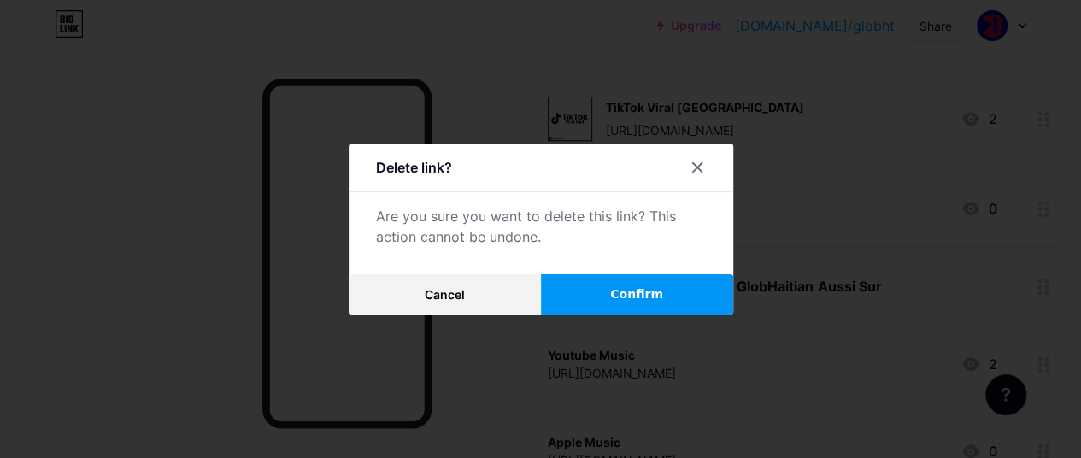
click at [625, 286] on button "Confirm" at bounding box center [637, 294] width 192 height 41
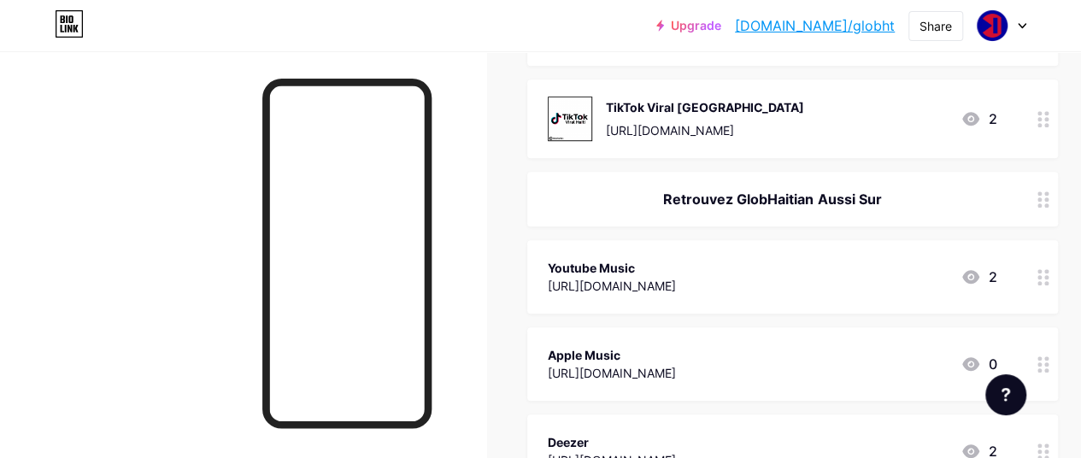
click at [676, 286] on div "[URL][DOMAIN_NAME]" at bounding box center [612, 286] width 128 height 18
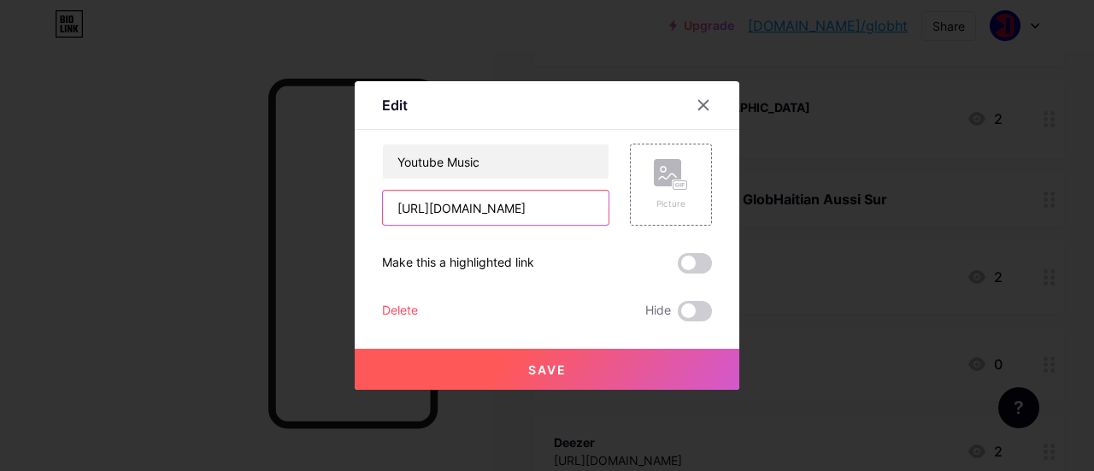
click at [567, 213] on input "[URL][DOMAIN_NAME]" at bounding box center [496, 208] width 226 height 34
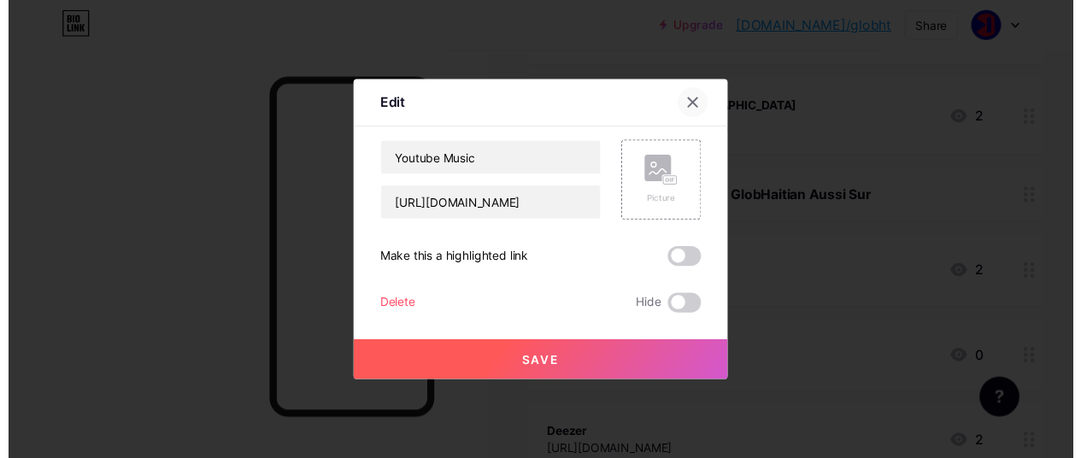
scroll to position [0, 0]
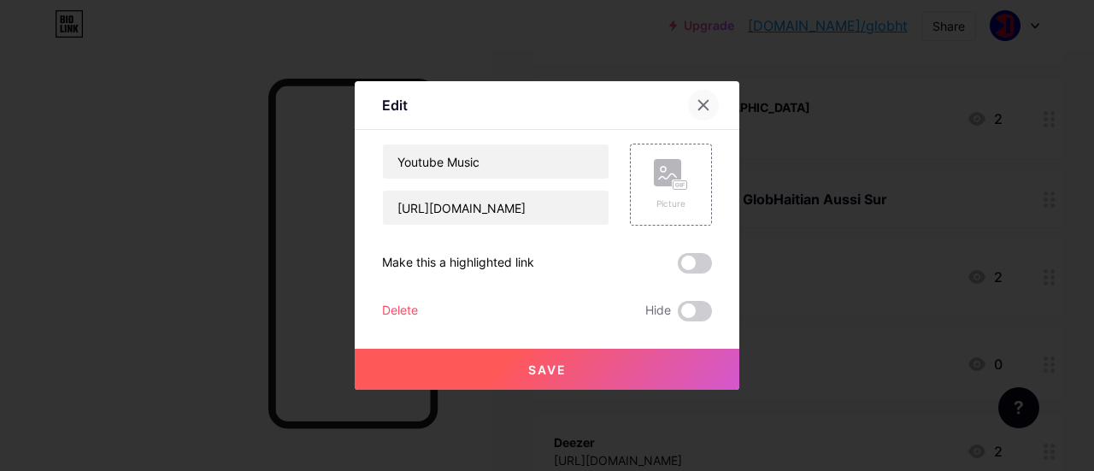
click at [699, 103] on icon at bounding box center [703, 105] width 9 height 9
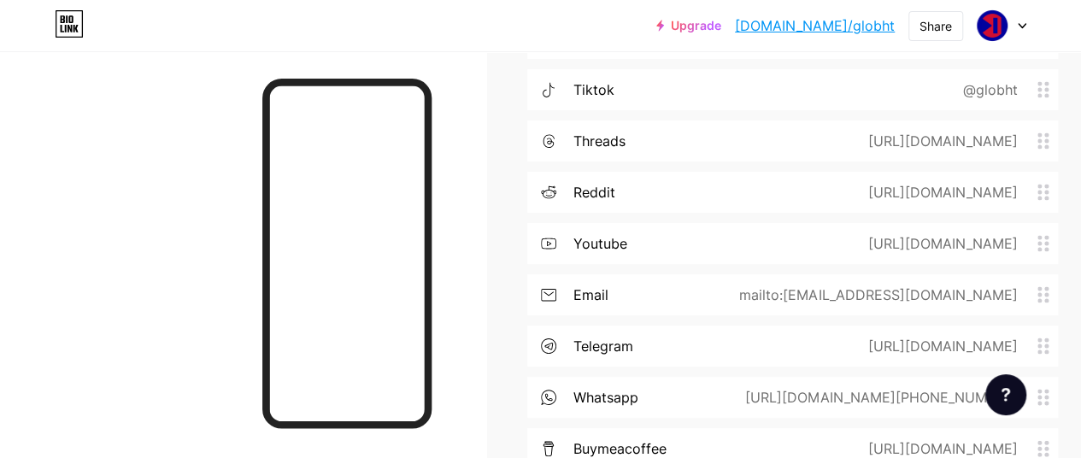
scroll to position [1622, 0]
click at [1010, 239] on div "[URL][DOMAIN_NAME]" at bounding box center [938, 242] width 197 height 21
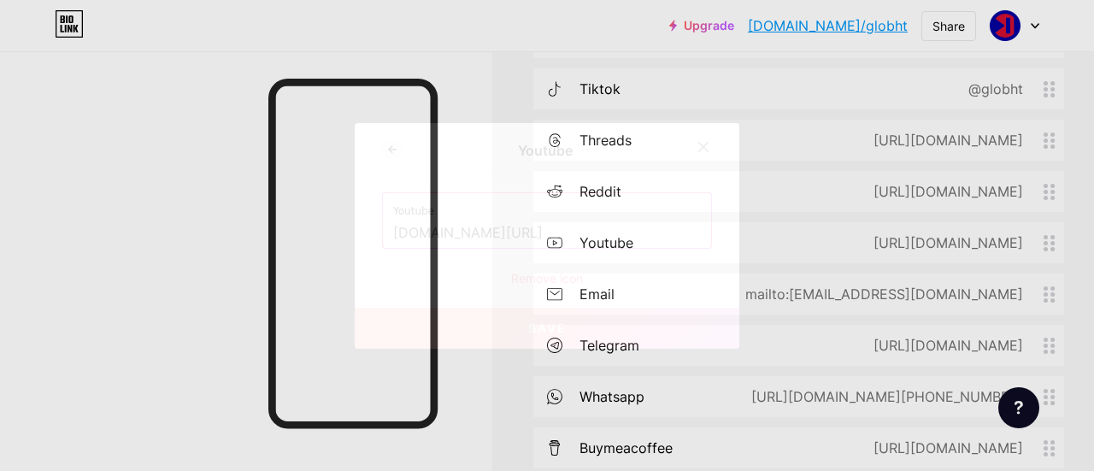
click at [636, 227] on input "[DOMAIN_NAME][URL]" at bounding box center [547, 233] width 308 height 29
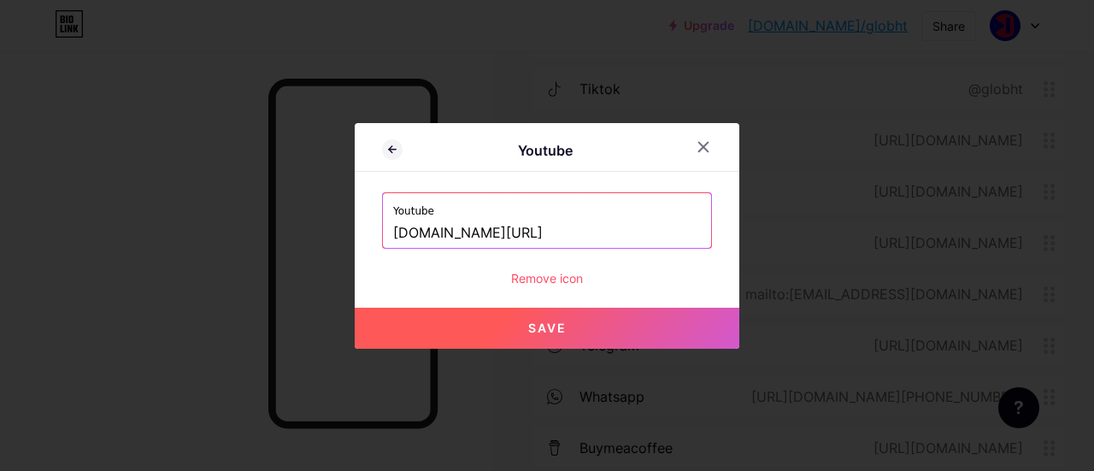
click at [554, 323] on span "Save" at bounding box center [547, 327] width 38 height 15
type input "[URL][DOMAIN_NAME]"
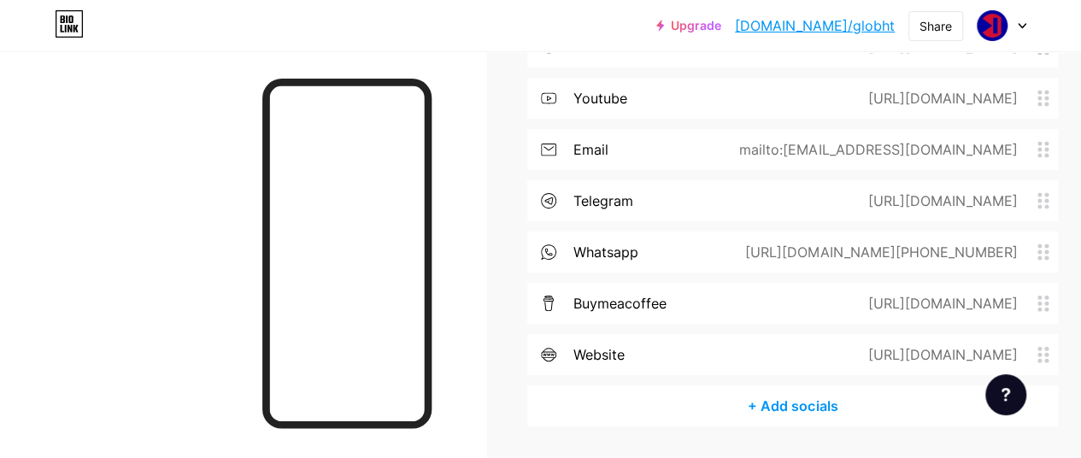
scroll to position [1767, 0]
click at [1012, 250] on div "[URL][DOMAIN_NAME][PHONE_NUMBER]" at bounding box center [878, 251] width 320 height 21
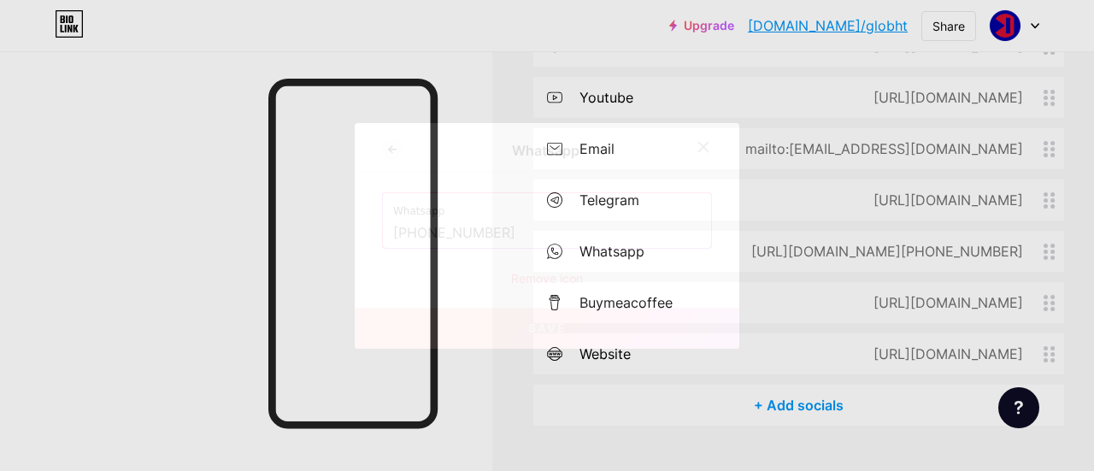
click at [563, 234] on input "[PHONE_NUMBER]" at bounding box center [547, 233] width 308 height 29
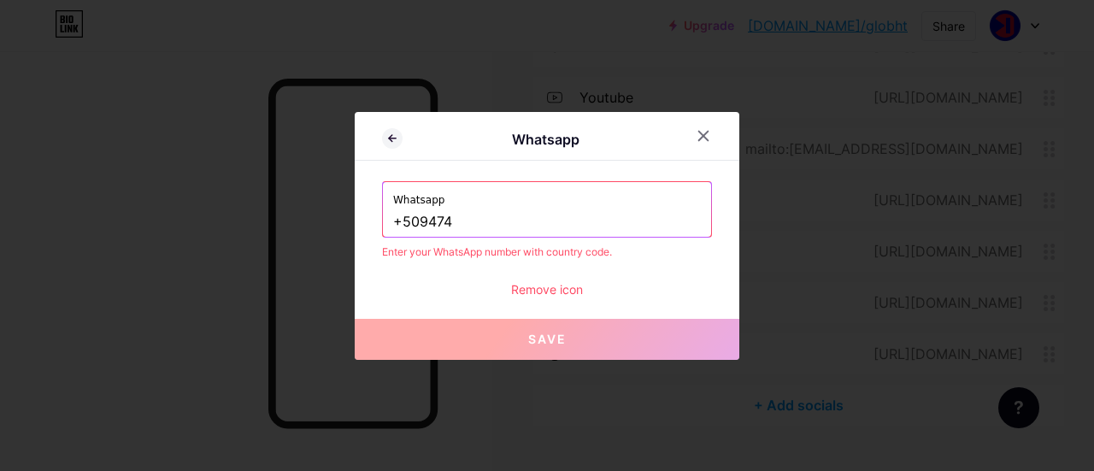
type input "+509474"
click at [550, 290] on div "Remove icon" at bounding box center [547, 289] width 330 height 18
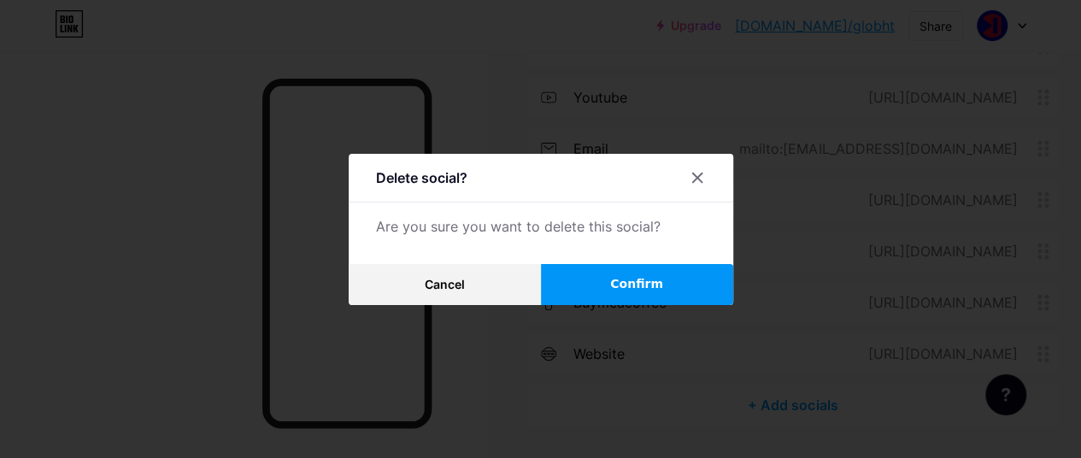
click at [585, 290] on button "Confirm" at bounding box center [637, 284] width 192 height 41
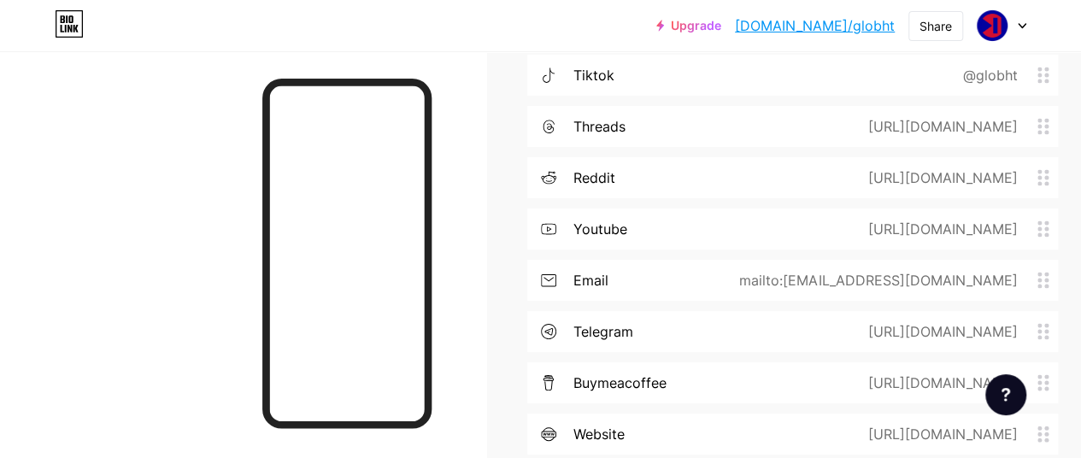
scroll to position [1625, 0]
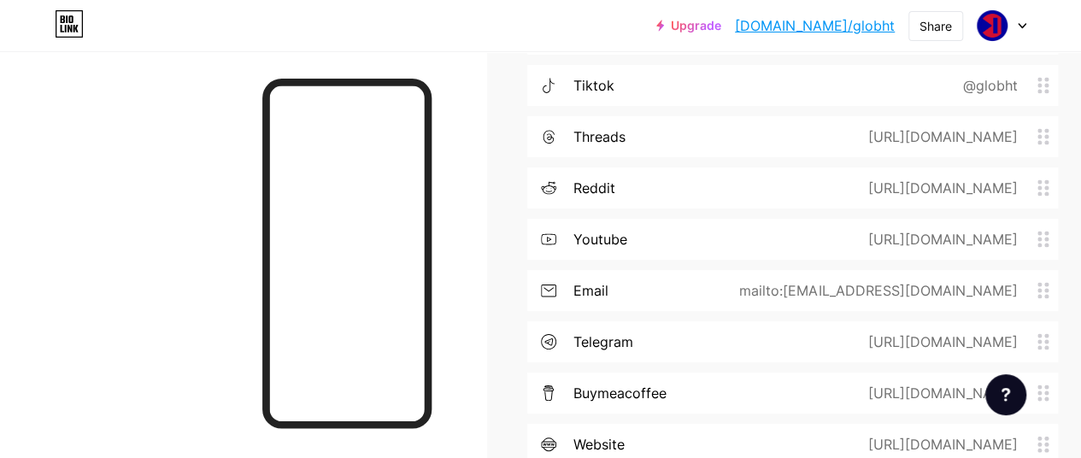
click at [656, 348] on div "telegram [URL][DOMAIN_NAME]" at bounding box center [792, 341] width 531 height 41
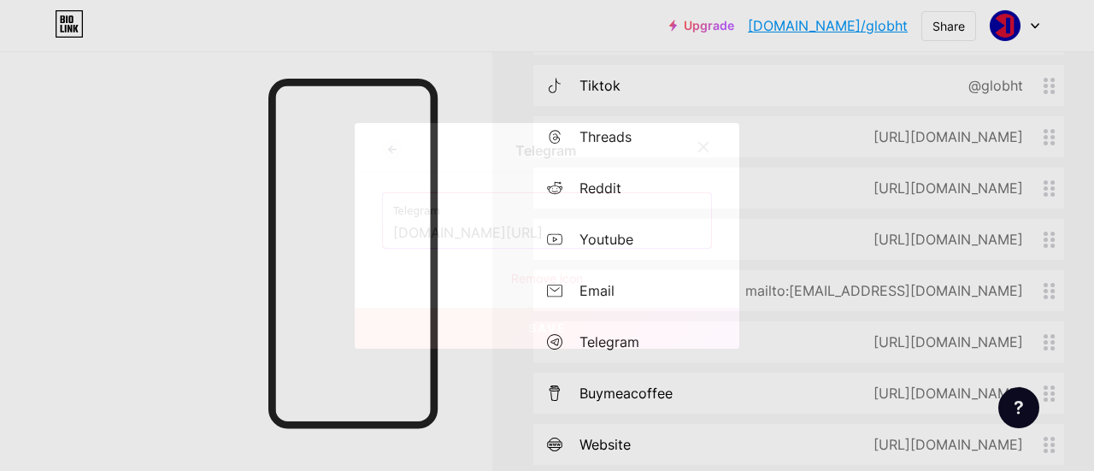
click at [538, 281] on div "Remove icon" at bounding box center [547, 278] width 330 height 18
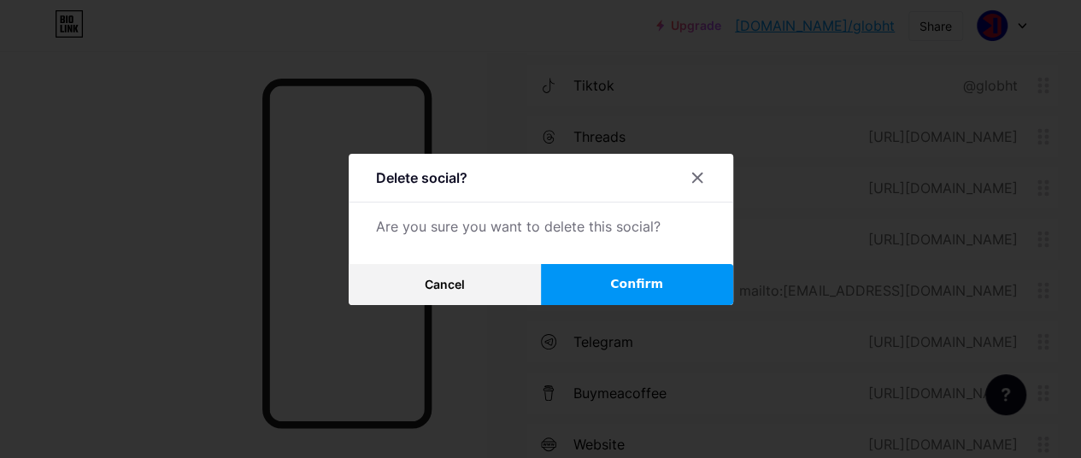
click at [578, 289] on button "Confirm" at bounding box center [637, 284] width 192 height 41
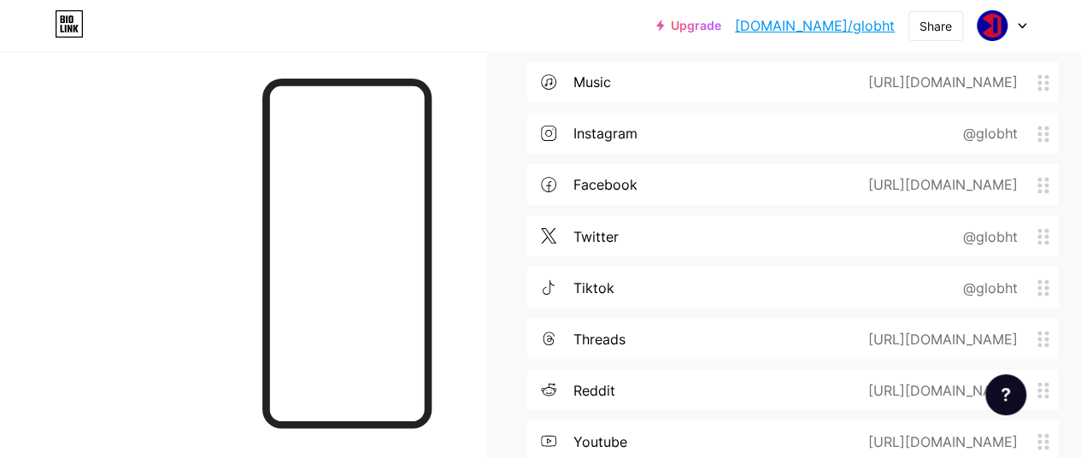
scroll to position [1423, 0]
click at [597, 384] on div "reddit" at bounding box center [594, 390] width 42 height 21
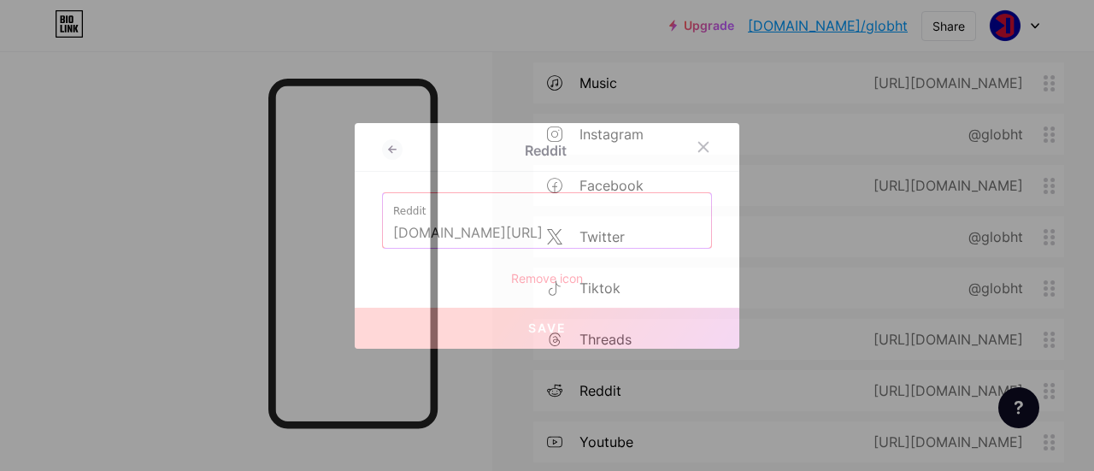
click at [530, 285] on div "Remove icon" at bounding box center [547, 278] width 330 height 18
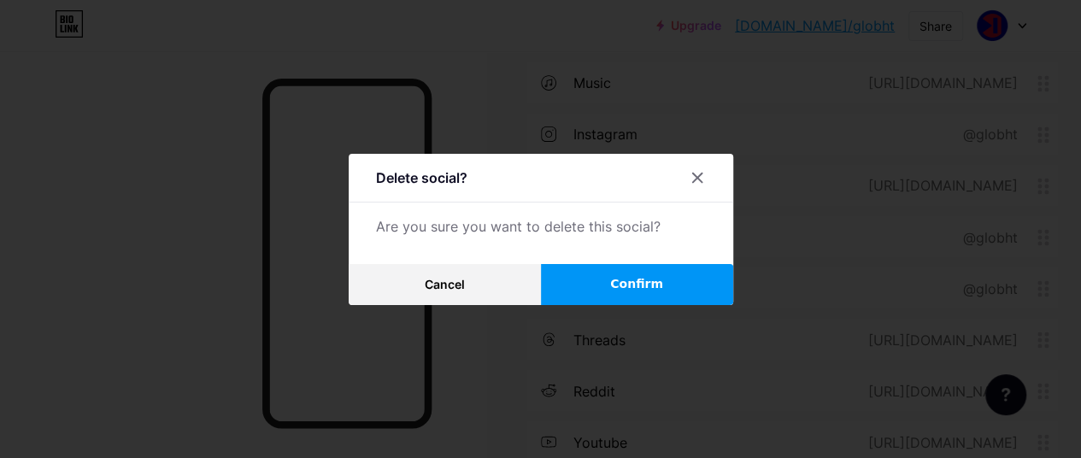
click at [564, 294] on button "Confirm" at bounding box center [637, 284] width 192 height 41
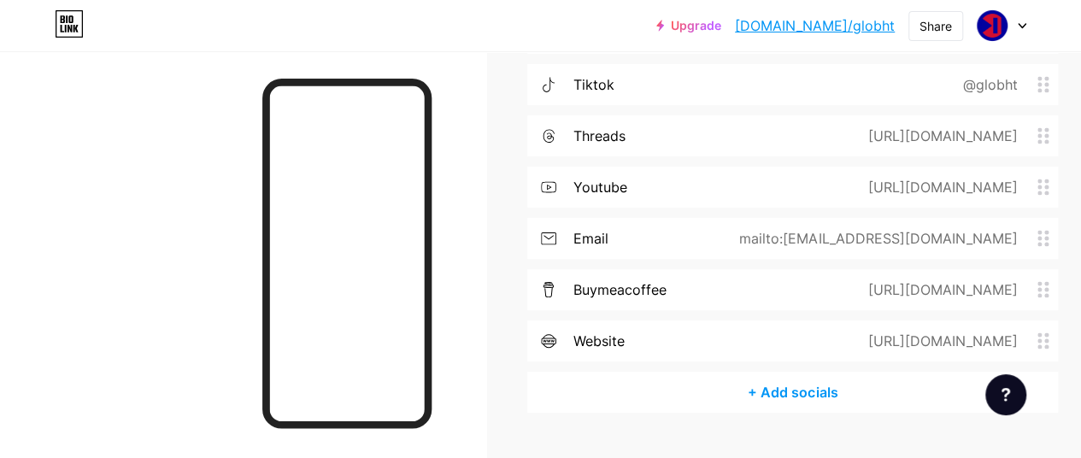
scroll to position [1666, 0]
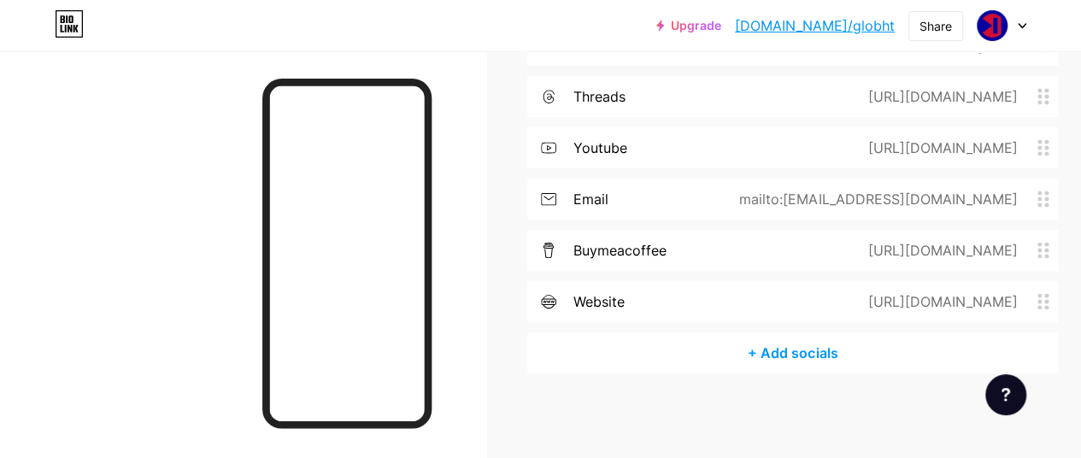
click at [752, 334] on div "+ Add socials" at bounding box center [792, 352] width 531 height 41
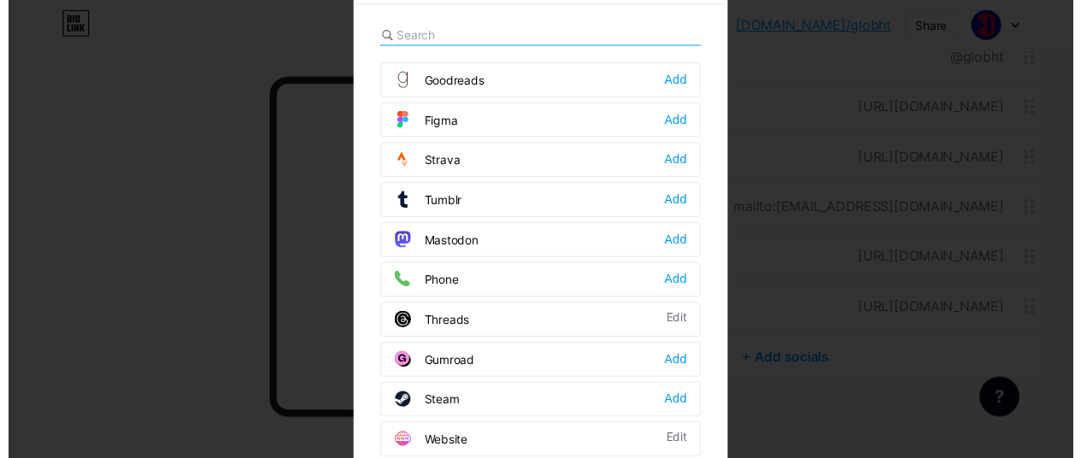
scroll to position [44, 0]
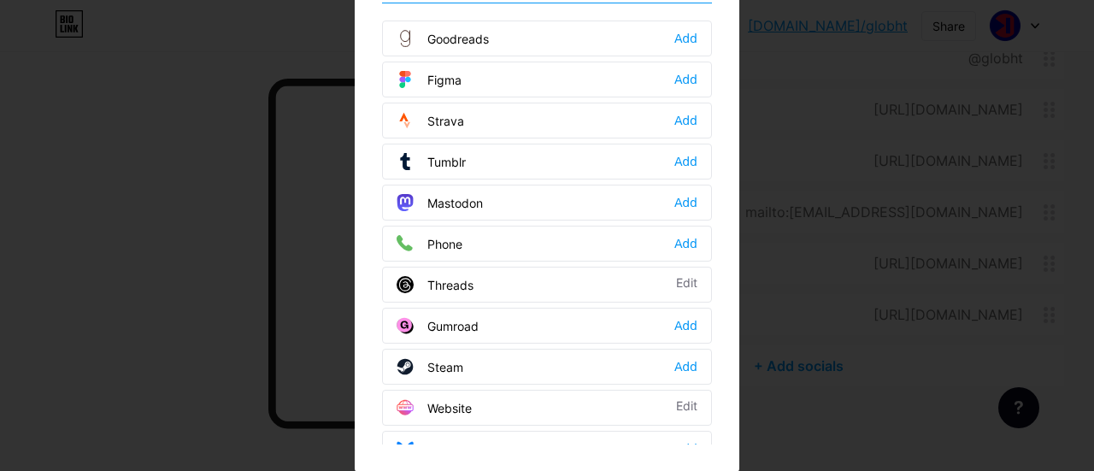
click at [791, 389] on div at bounding box center [547, 191] width 1094 height 471
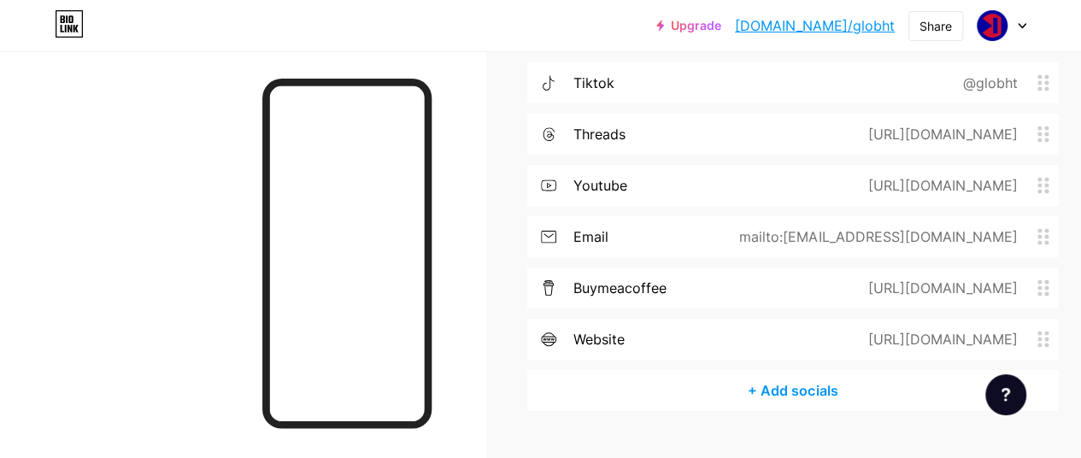
scroll to position [1627, 0]
click at [840, 344] on div "[URL][DOMAIN_NAME]" at bounding box center [938, 340] width 197 height 21
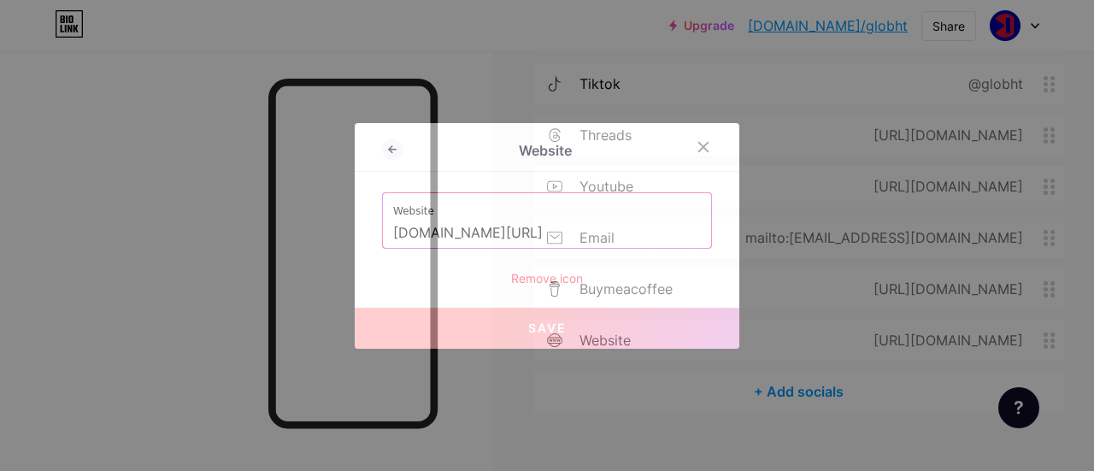
click at [550, 281] on div "Remove icon" at bounding box center [547, 278] width 330 height 18
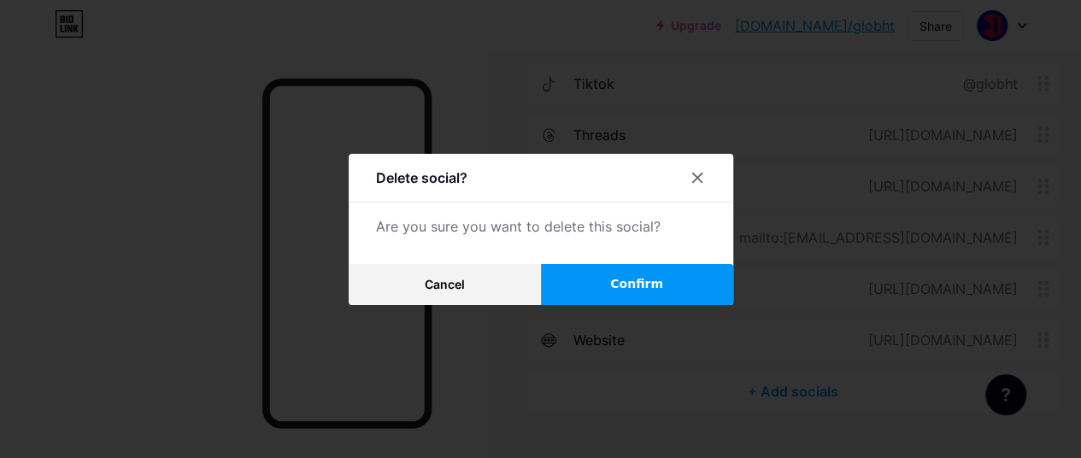
click at [603, 287] on button "Confirm" at bounding box center [637, 284] width 192 height 41
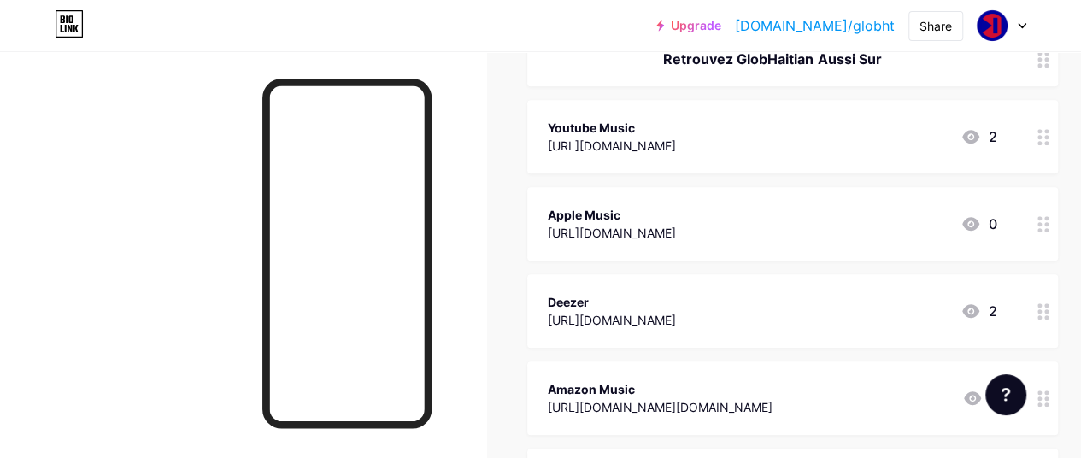
scroll to position [0, 0]
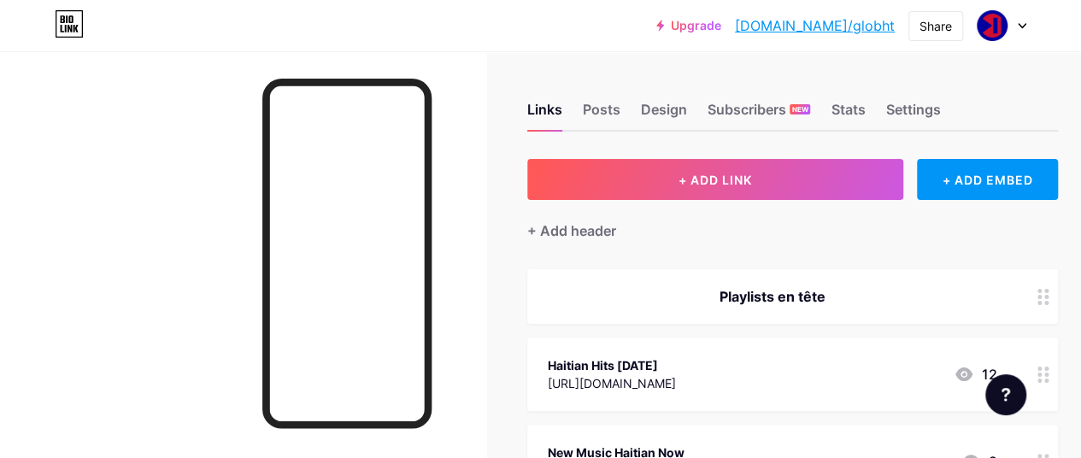
drag, startPoint x: 731, startPoint y: 141, endPoint x: 956, endPoint y: -44, distance: 291.5
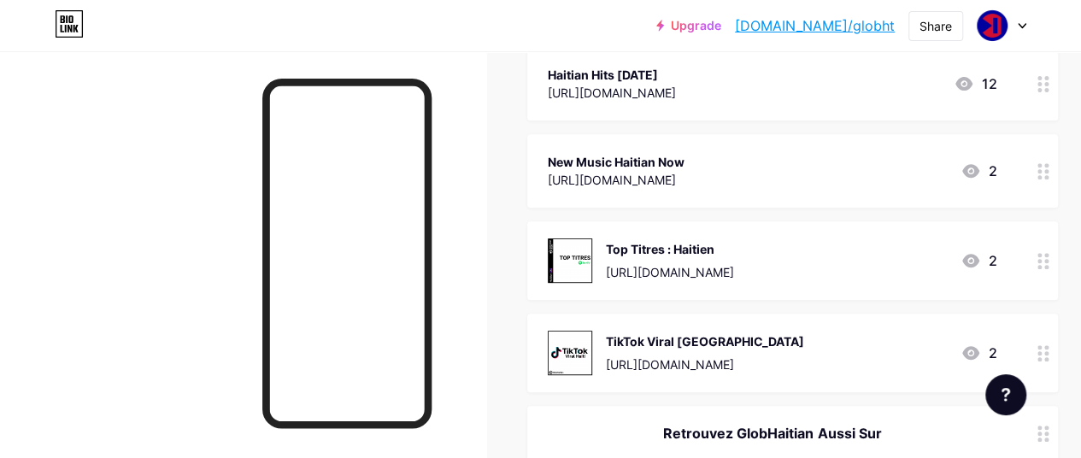
scroll to position [294, 0]
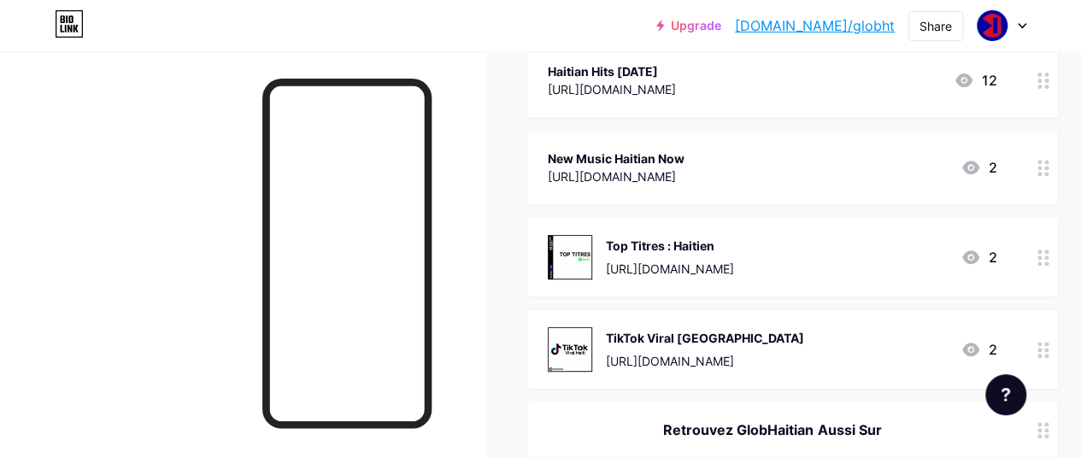
click at [486, 197] on div at bounding box center [243, 280] width 486 height 458
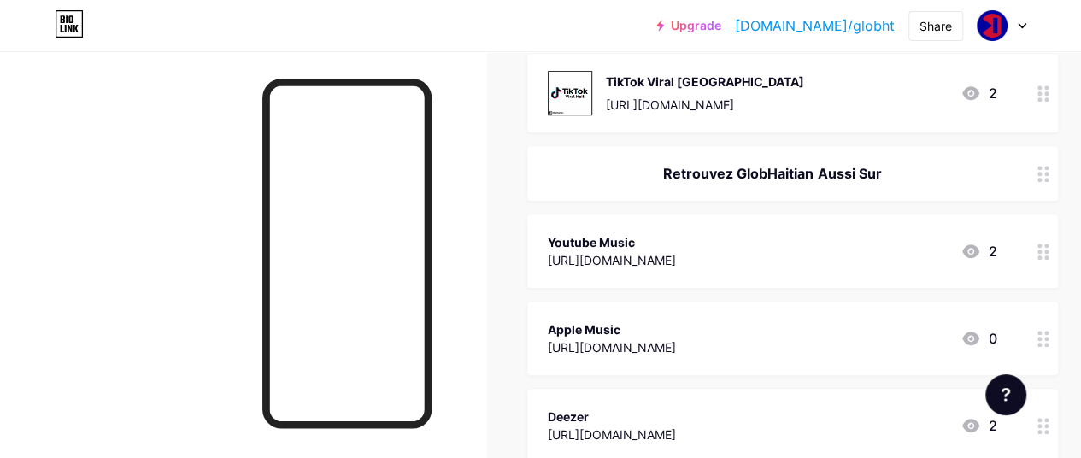
scroll to position [504, 0]
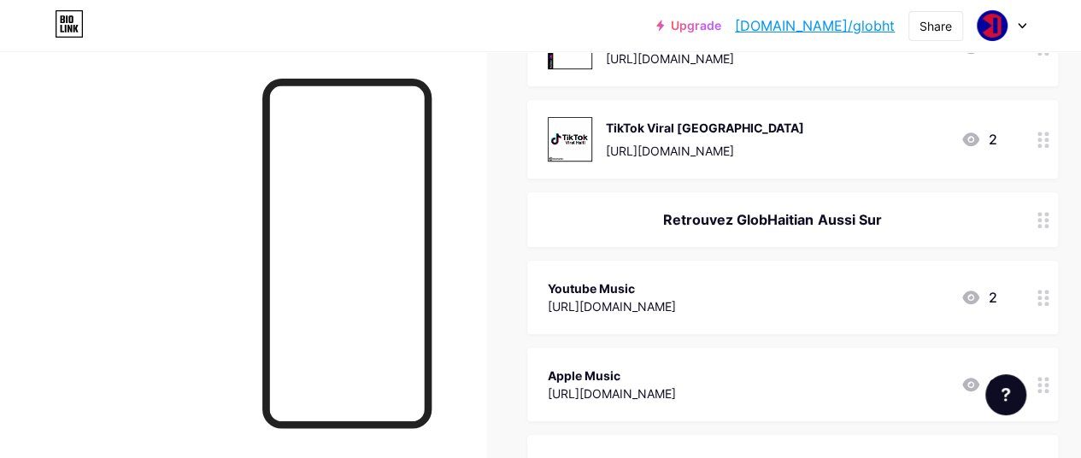
click at [576, 139] on img at bounding box center [570, 139] width 44 height 44
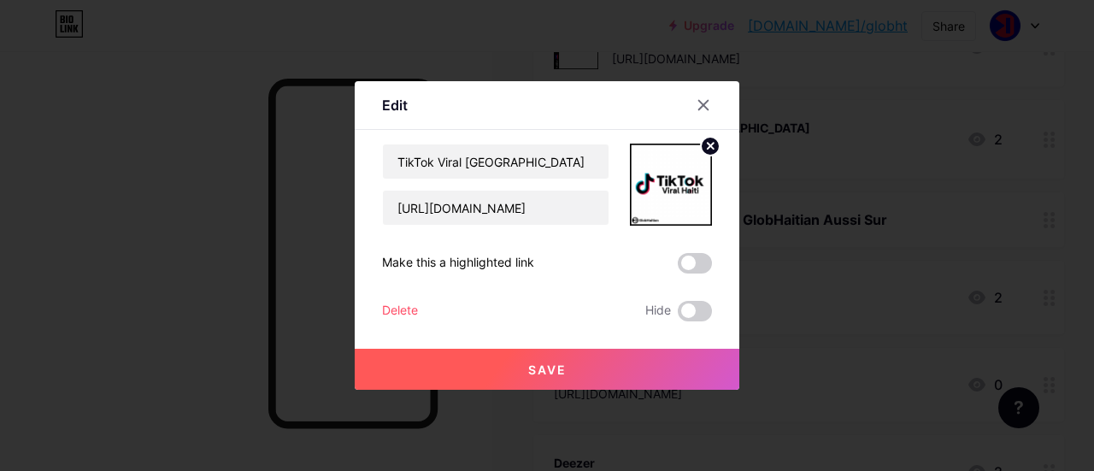
click at [703, 141] on circle at bounding box center [710, 146] width 19 height 19
click at [408, 309] on div "Delete" at bounding box center [400, 311] width 36 height 21
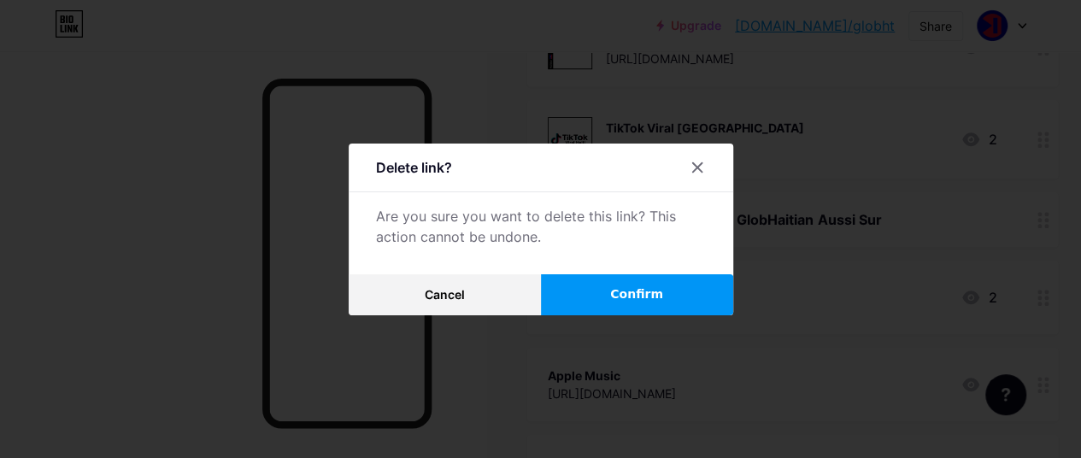
click at [604, 302] on button "Confirm" at bounding box center [637, 294] width 192 height 41
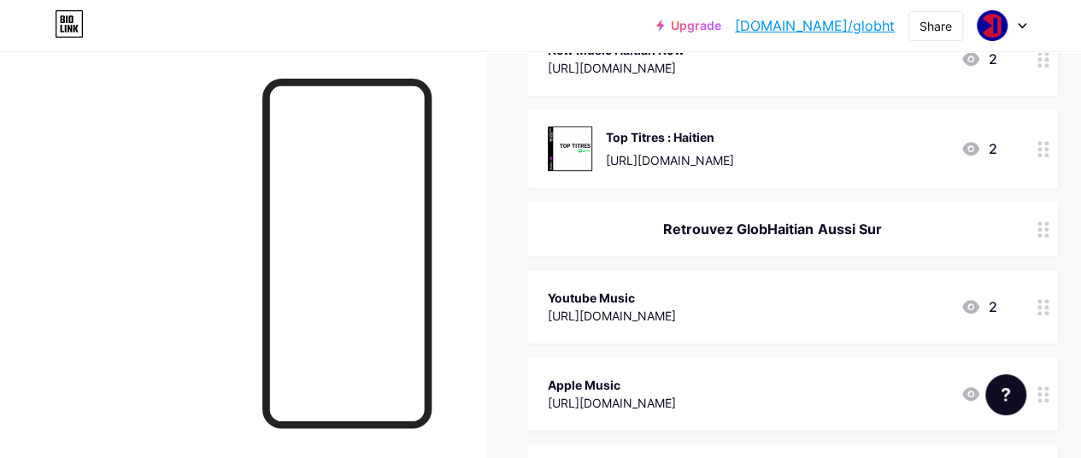
scroll to position [402, 0]
click at [582, 139] on img at bounding box center [570, 149] width 44 height 44
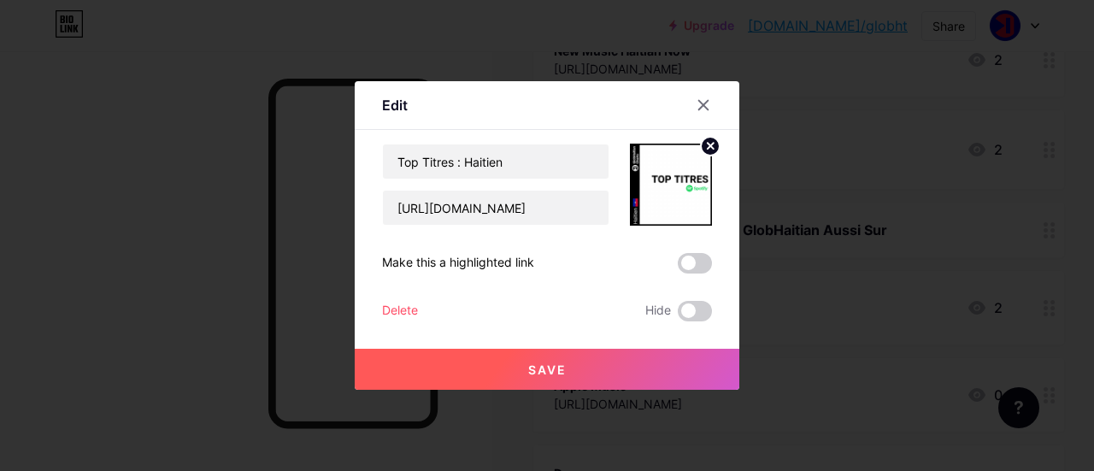
click at [708, 149] on icon at bounding box center [711, 146] width 6 height 6
click at [511, 353] on button "Save" at bounding box center [547, 369] width 385 height 41
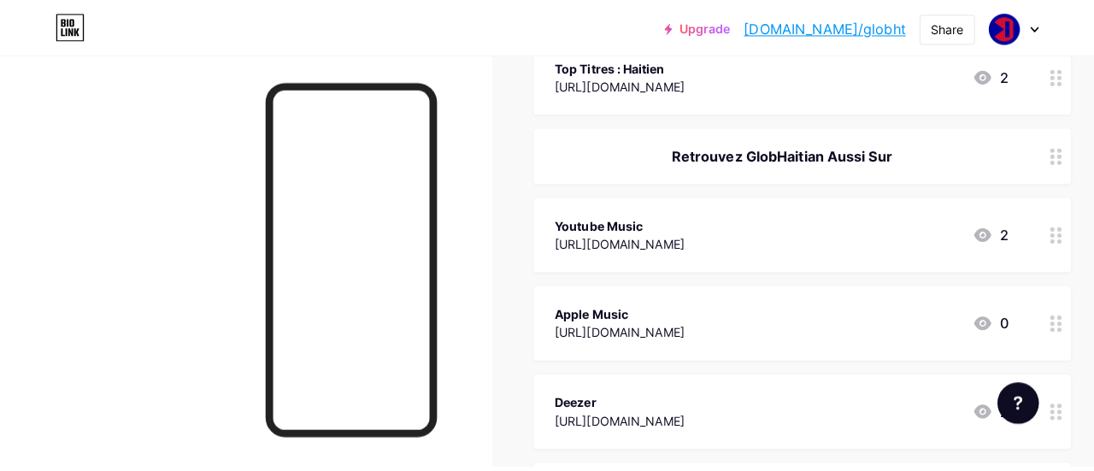
scroll to position [474, 0]
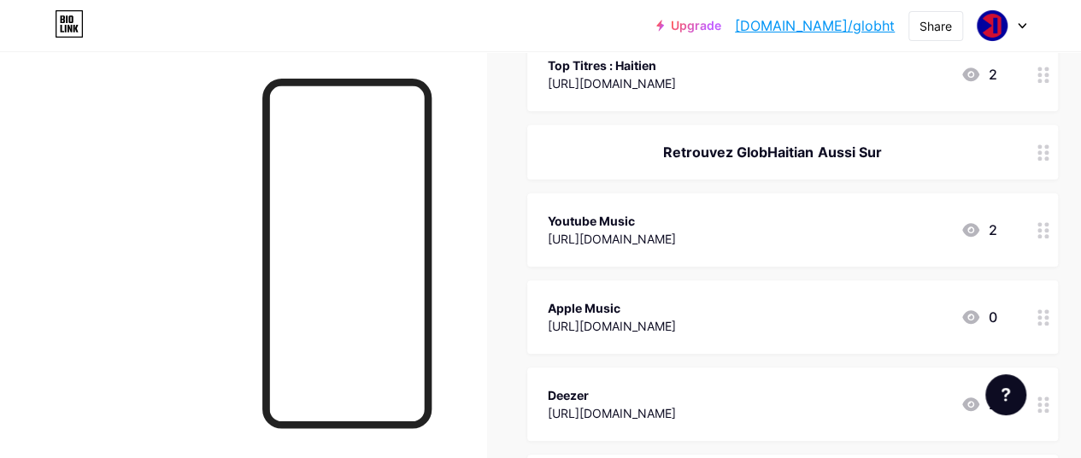
click at [676, 233] on div "[URL][DOMAIN_NAME]" at bounding box center [612, 239] width 128 height 18
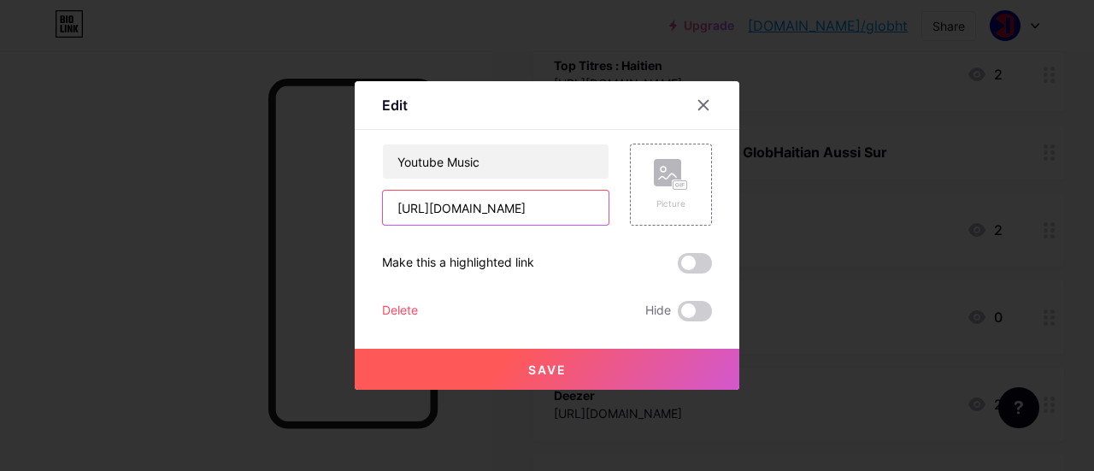
click at [561, 208] on input "[URL][DOMAIN_NAME]" at bounding box center [496, 208] width 226 height 34
paste input "rU6LSMjdO_FeGdpoxe_esw?si=VD9kE9HGf1WiTWgh"
type input "[URL][DOMAIN_NAME]"
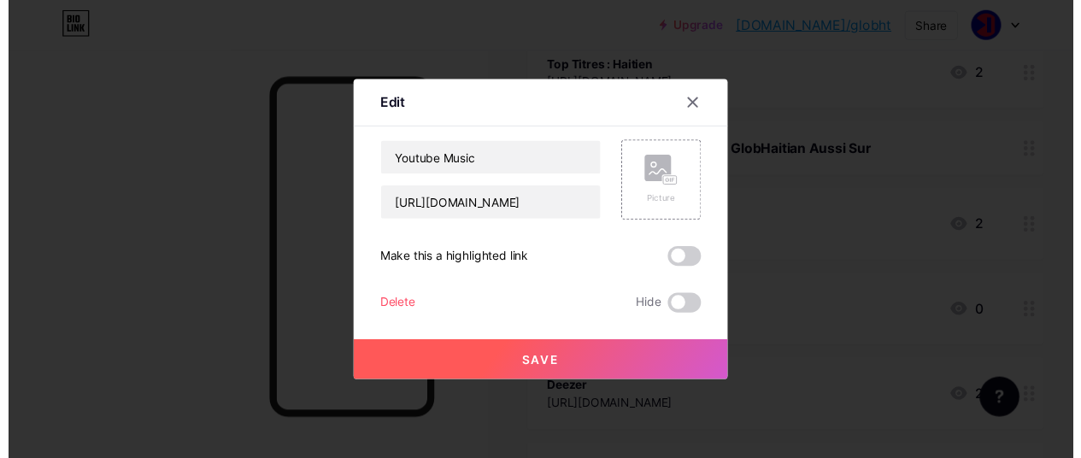
scroll to position [0, 0]
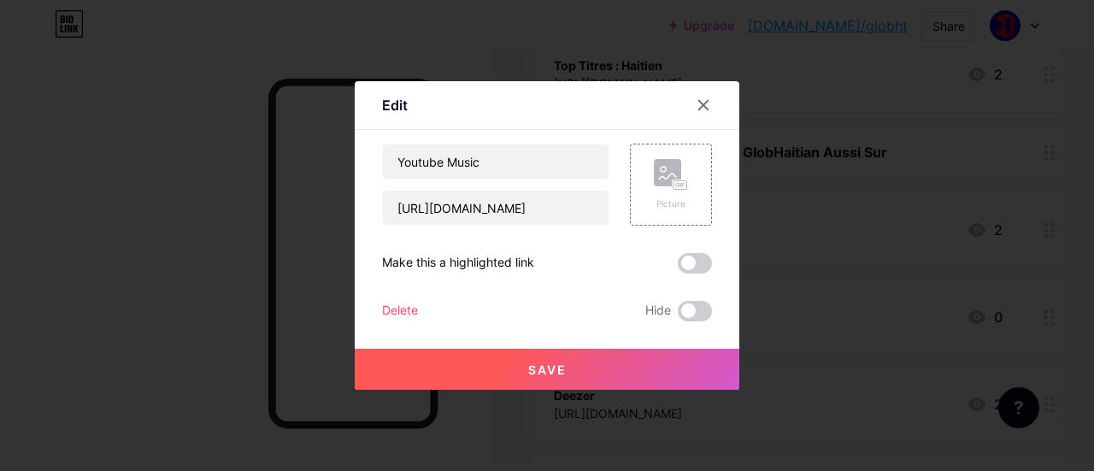
click at [599, 365] on button "Save" at bounding box center [547, 369] width 385 height 41
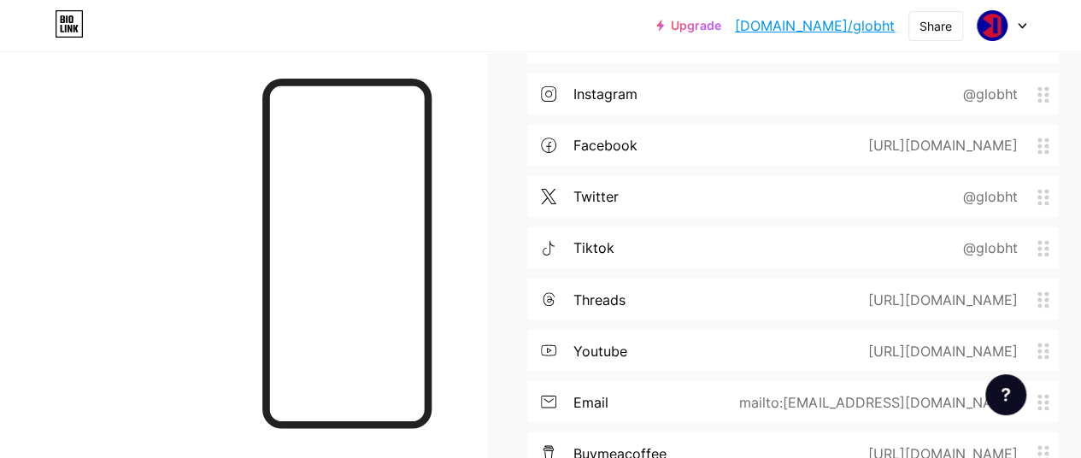
scroll to position [1369, 0]
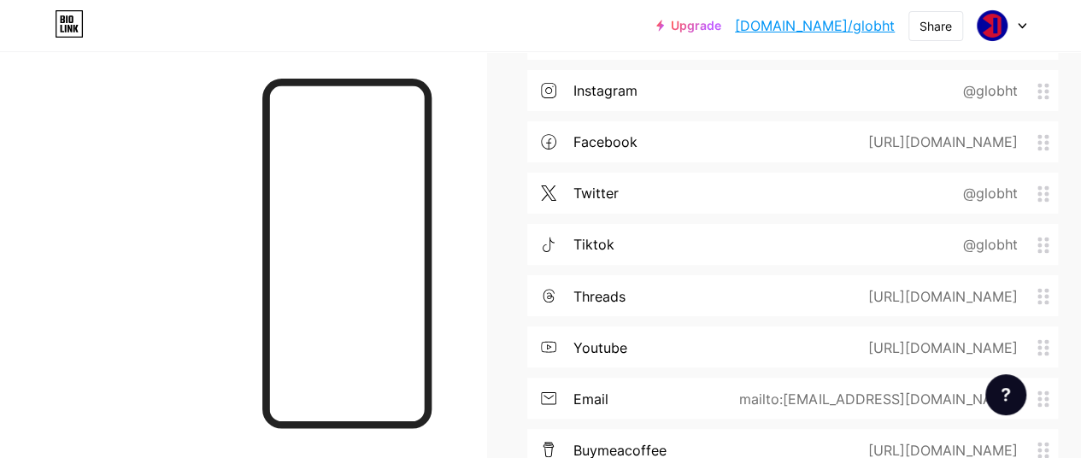
click at [726, 342] on div "youtube [URL][DOMAIN_NAME]" at bounding box center [792, 346] width 531 height 41
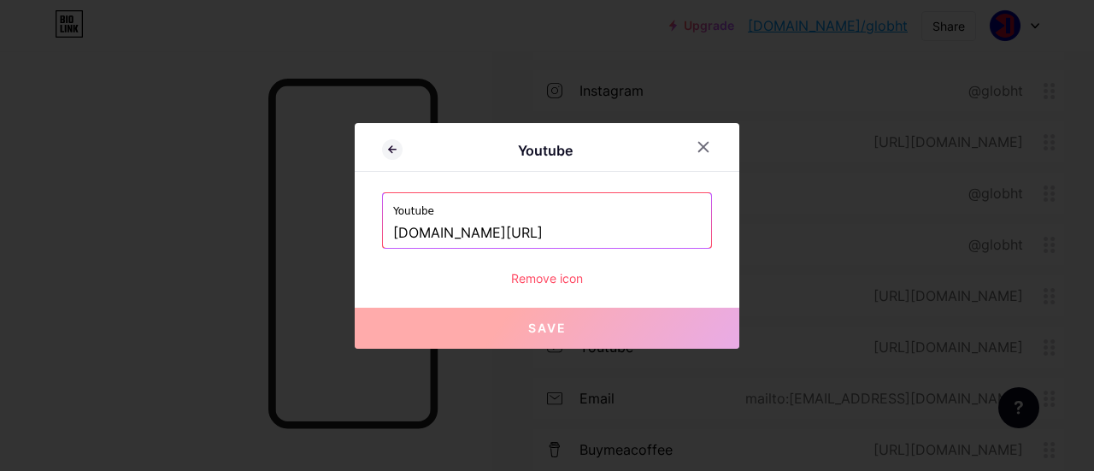
click at [602, 229] on input "[DOMAIN_NAME][URL]" at bounding box center [547, 233] width 308 height 29
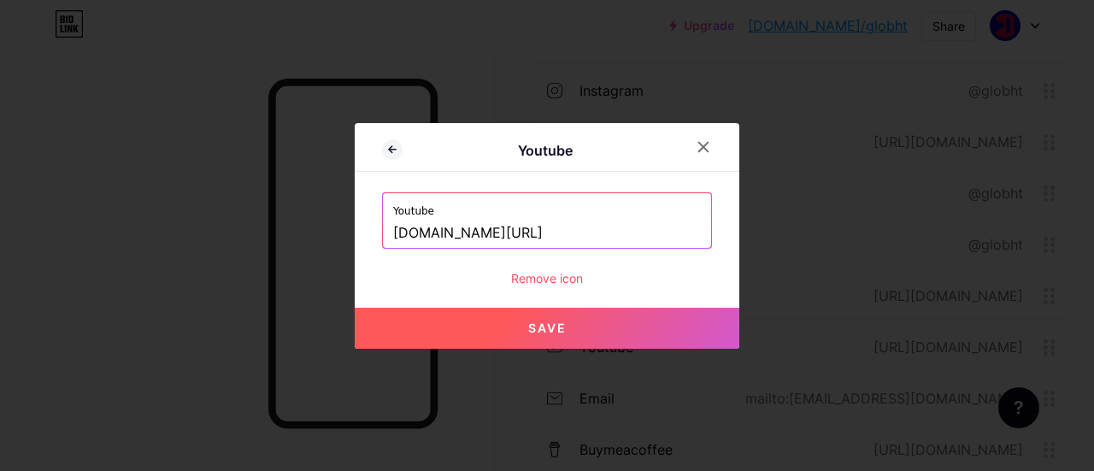
click at [551, 320] on span "Save" at bounding box center [547, 327] width 38 height 15
type input "[URL][DOMAIN_NAME]"
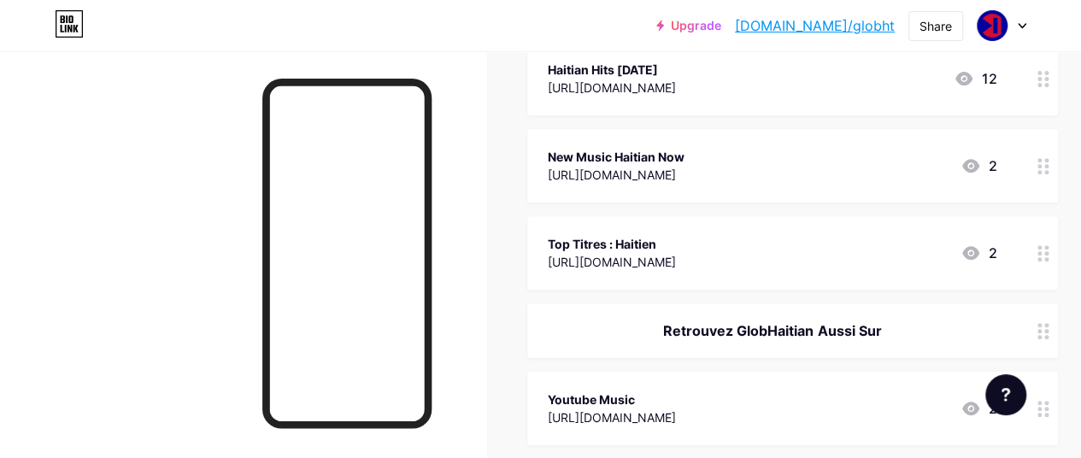
scroll to position [270, 0]
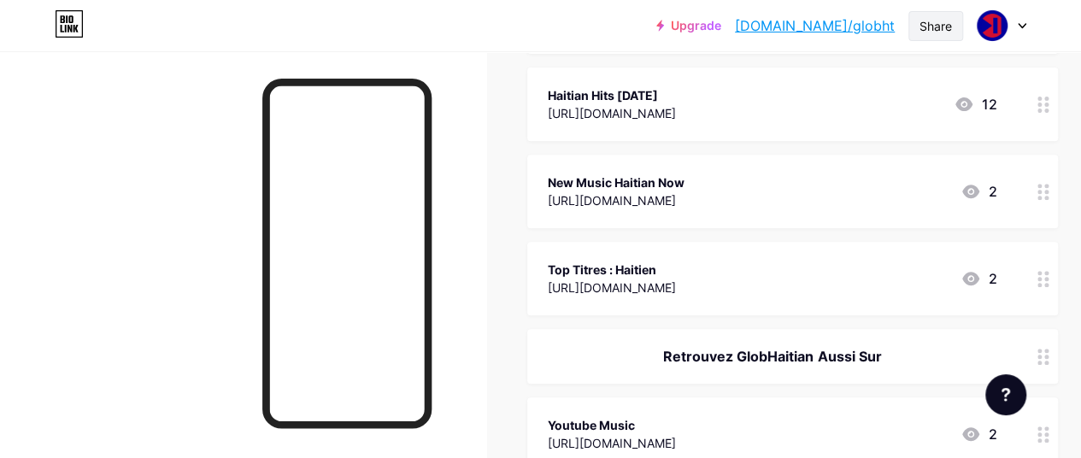
click at [924, 26] on div "Share" at bounding box center [936, 26] width 32 height 18
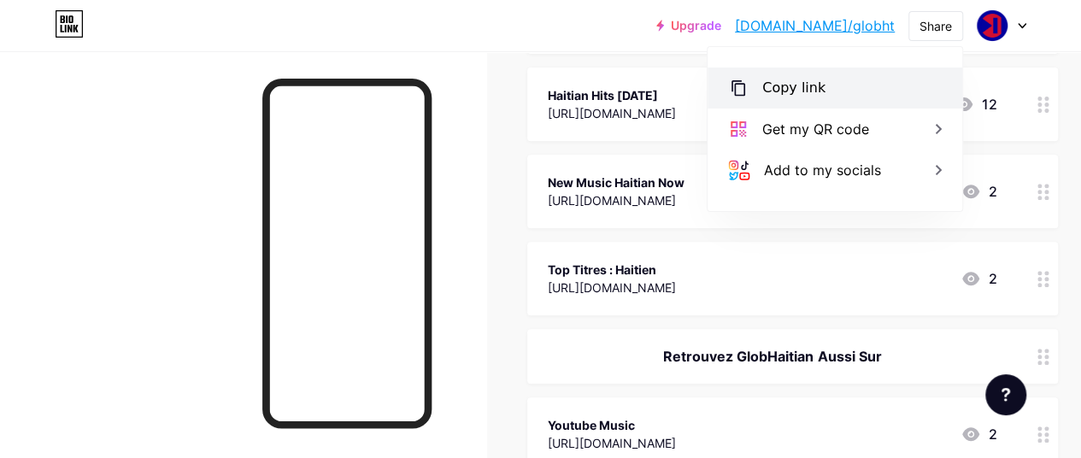
click at [790, 100] on div "Copy link" at bounding box center [835, 88] width 255 height 41
